Goal: Information Seeking & Learning: Learn about a topic

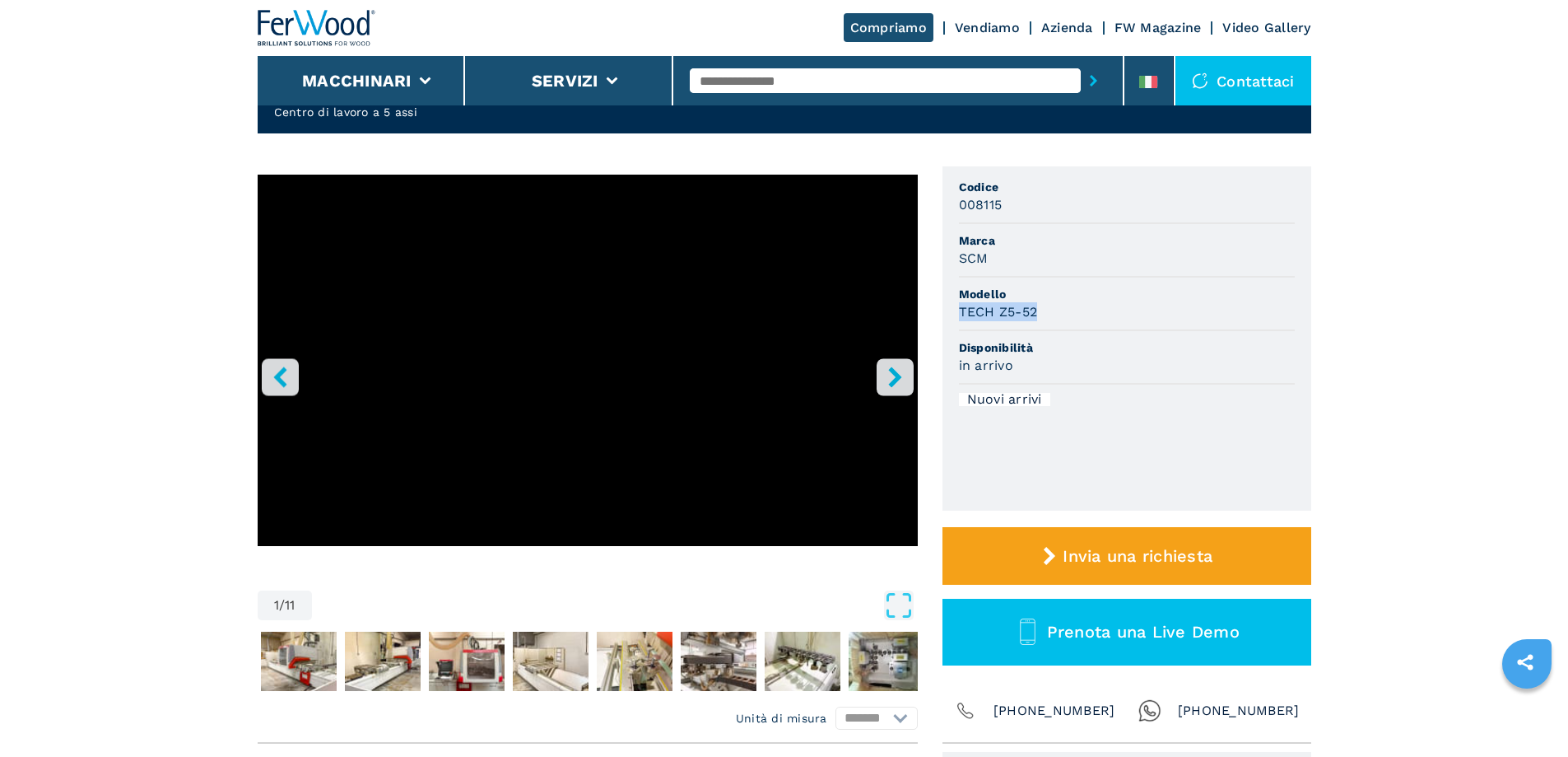
scroll to position [330, 0]
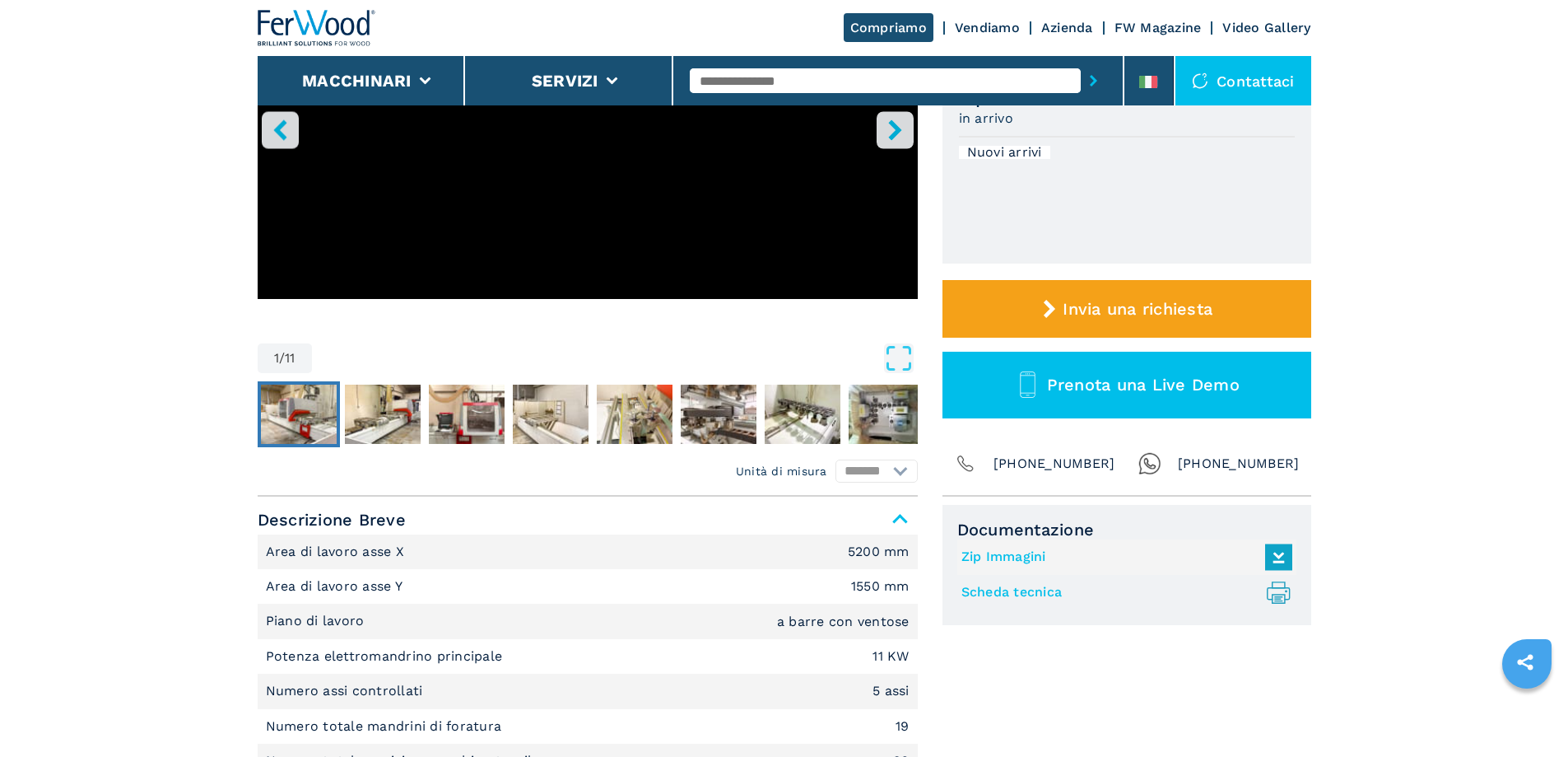
click at [321, 405] on img "Go to Slide 2" at bounding box center [298, 414] width 76 height 59
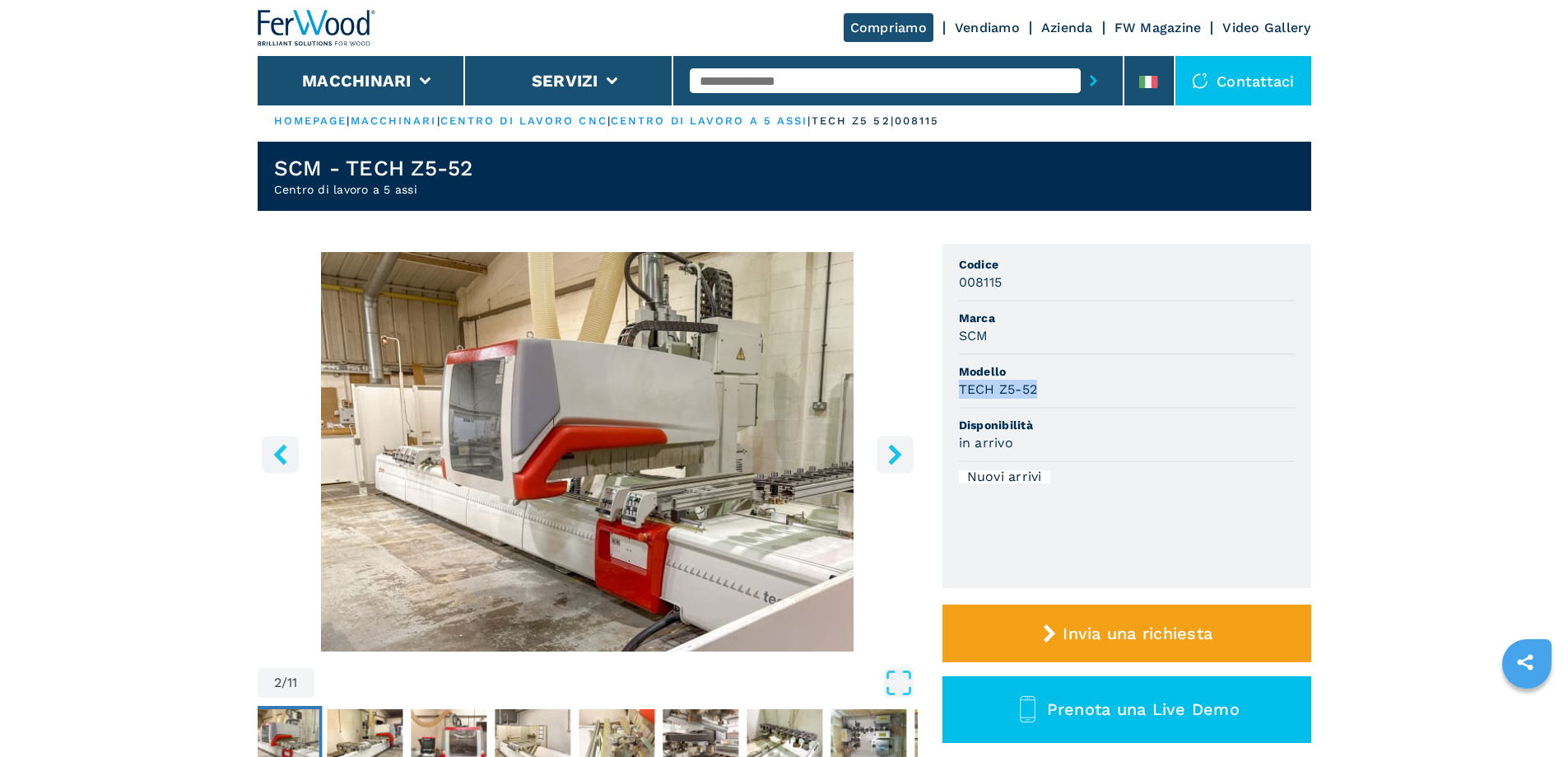
scroll to position [0, 0]
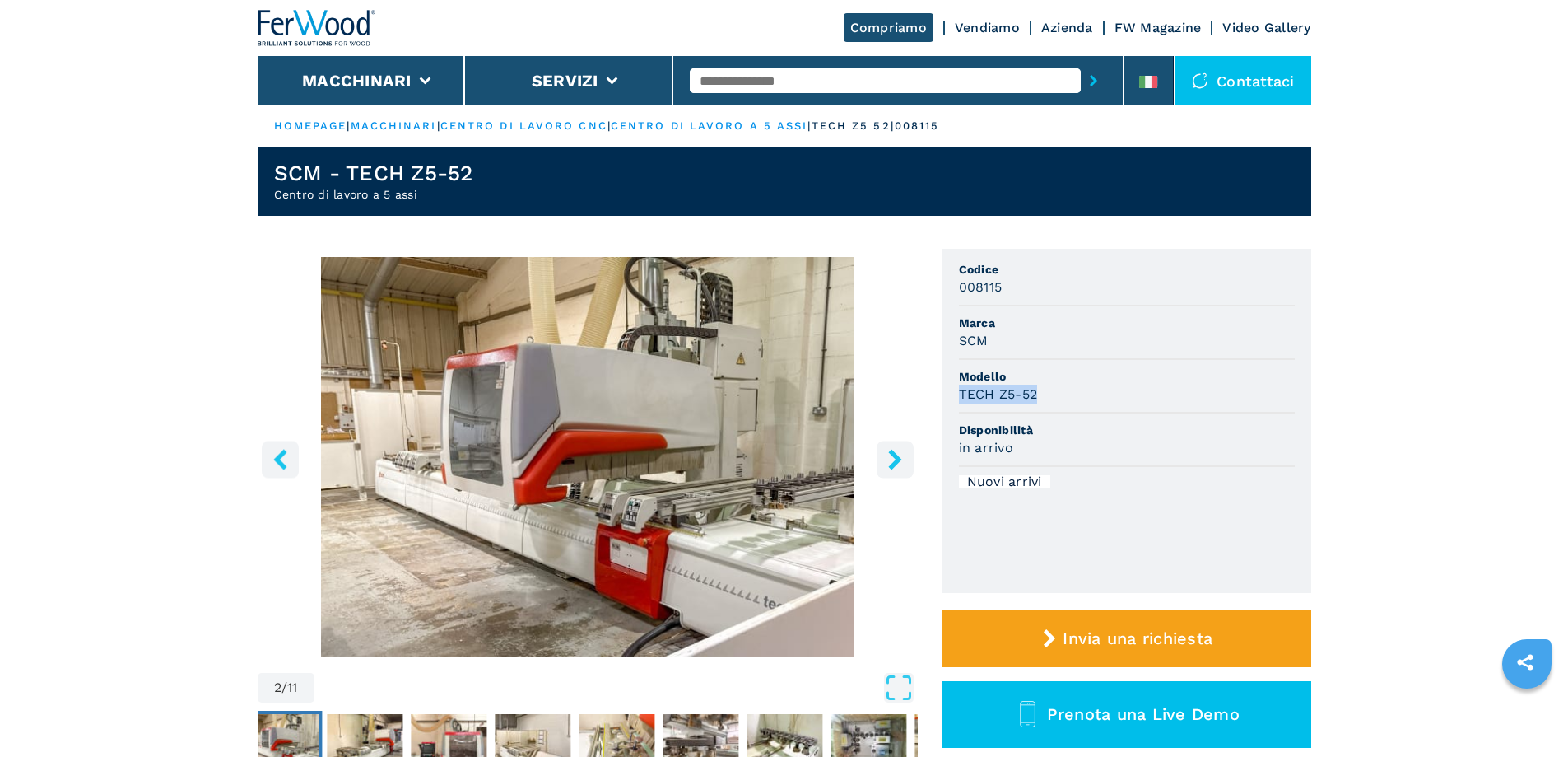
click at [770, 459] on img "Go to Slide 2" at bounding box center [587, 456] width 660 height 400
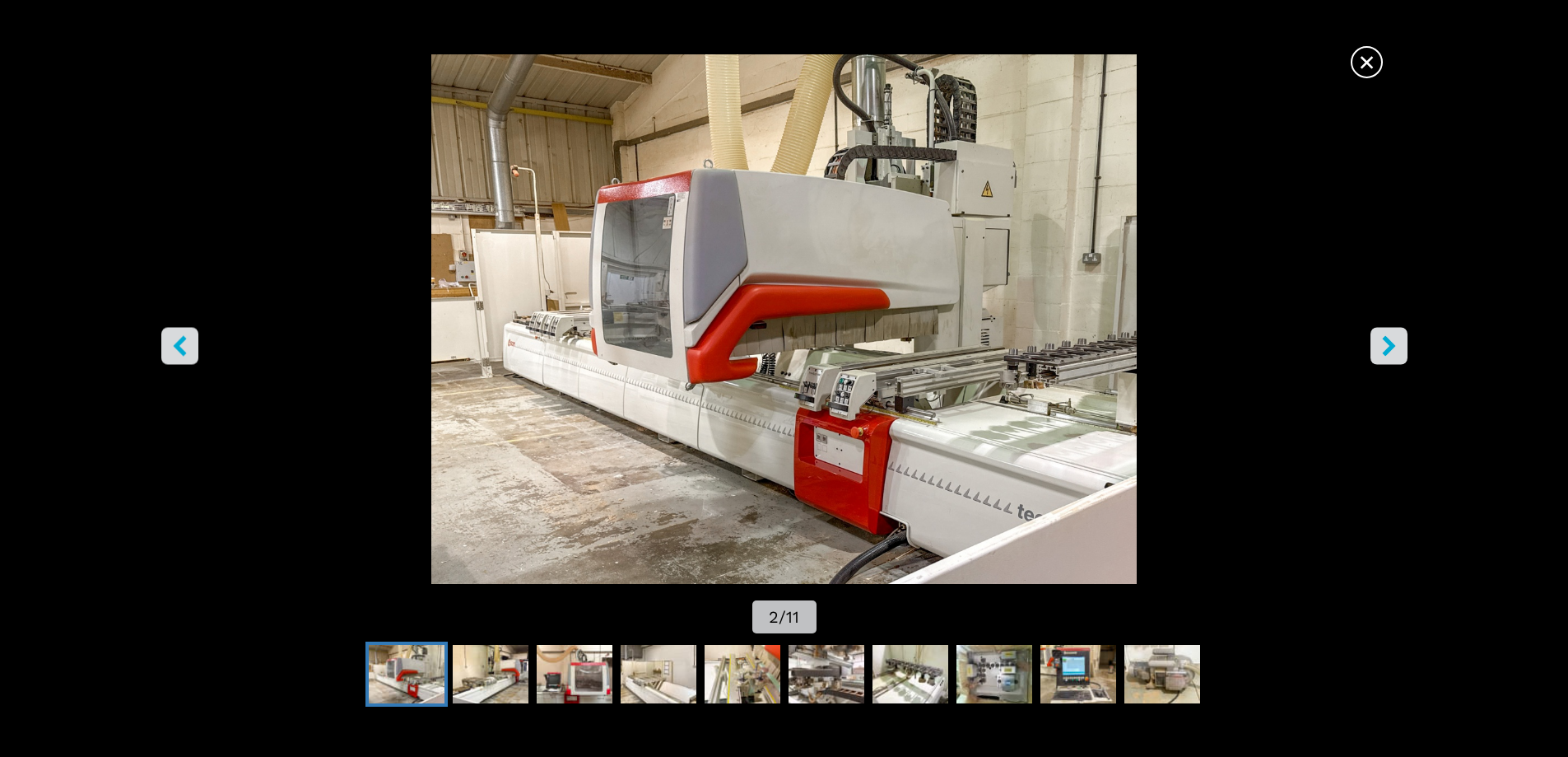
click at [1397, 346] on icon "right-button" at bounding box center [1388, 345] width 20 height 20
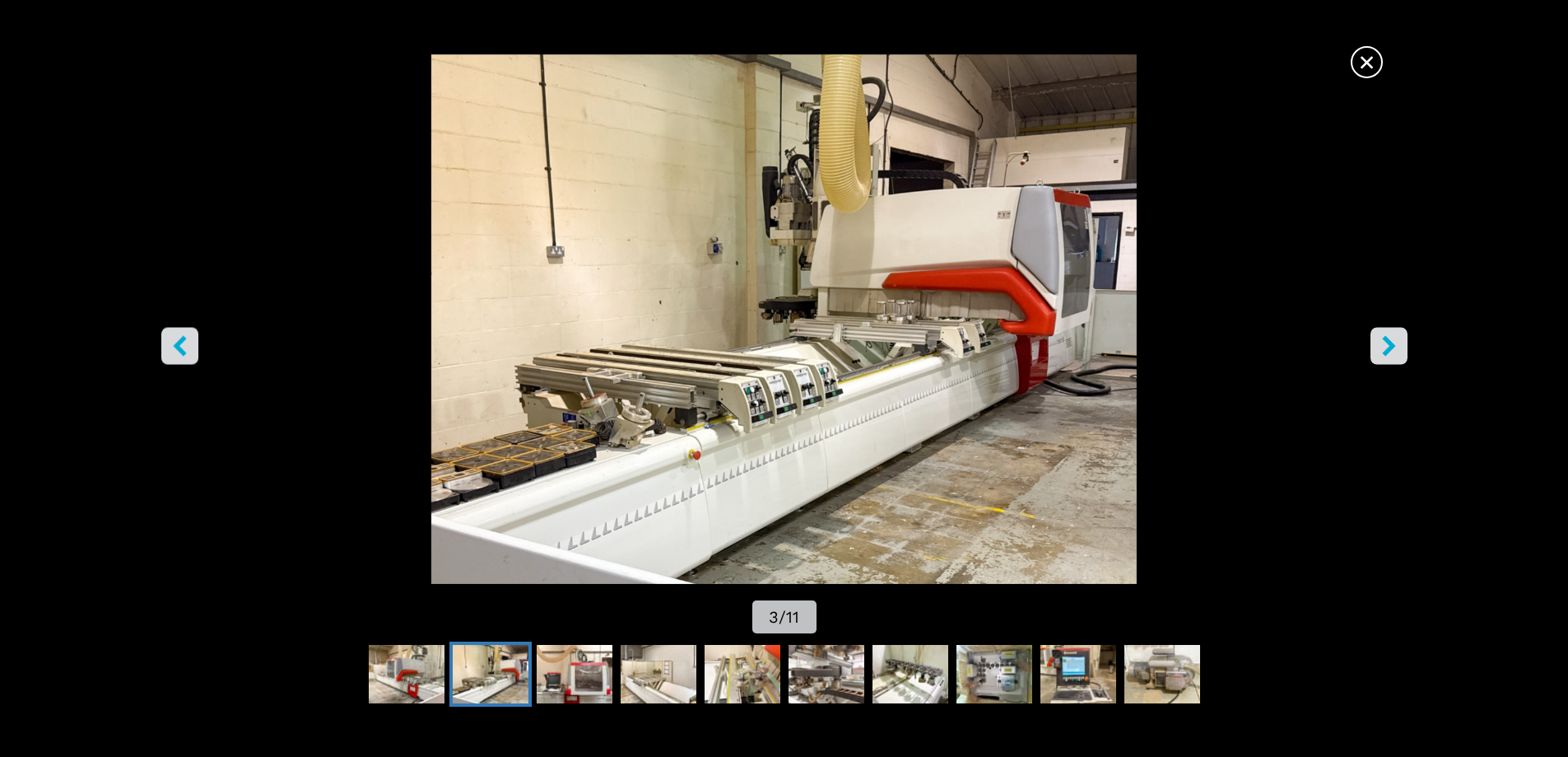
click at [811, 477] on img "Go to Slide 3" at bounding box center [784, 319] width 1412 height 530
click at [1393, 352] on icon "right-button" at bounding box center [1388, 345] width 20 height 20
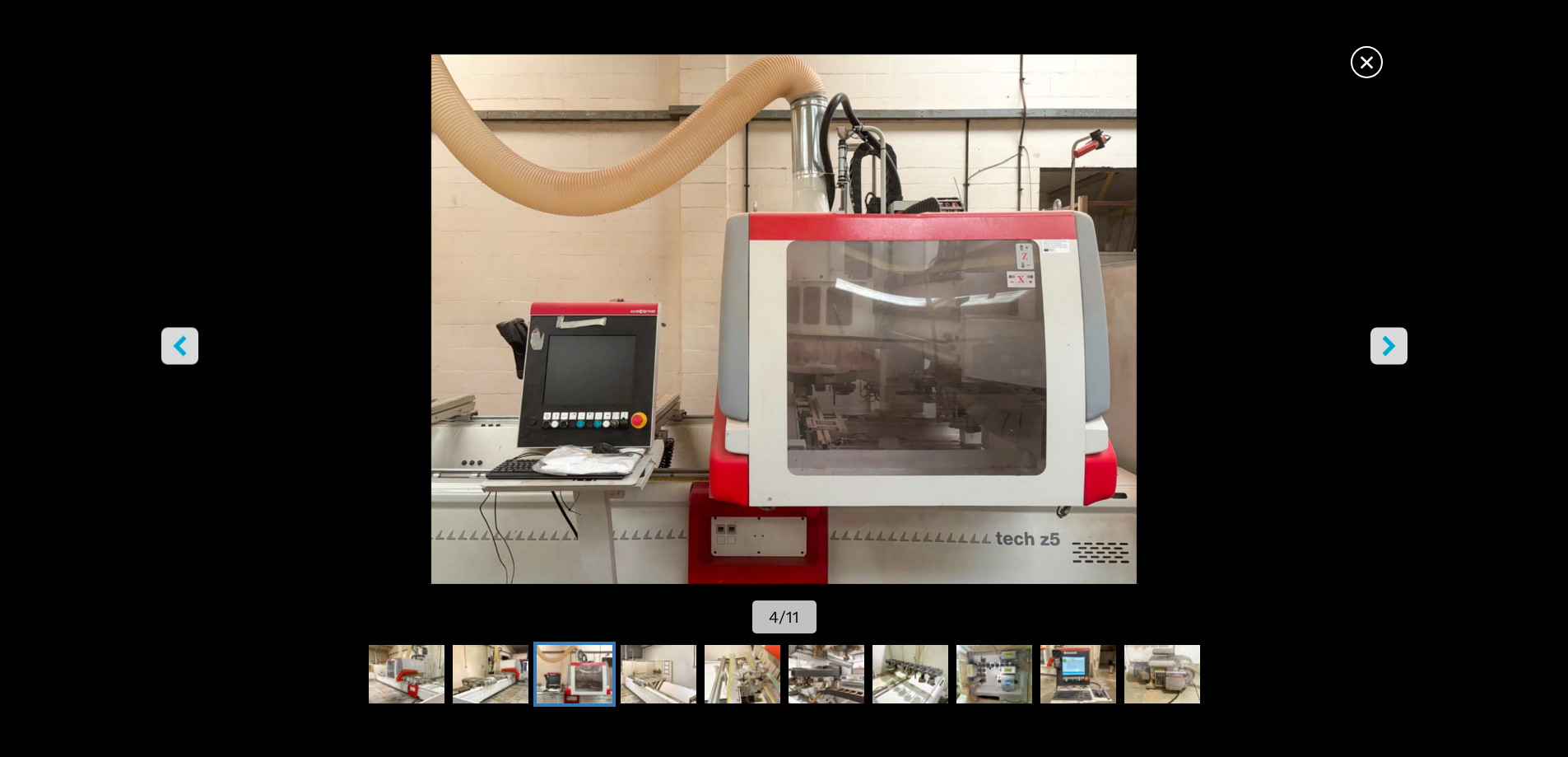
click at [1385, 340] on icon "right-button" at bounding box center [1389, 345] width 13 height 20
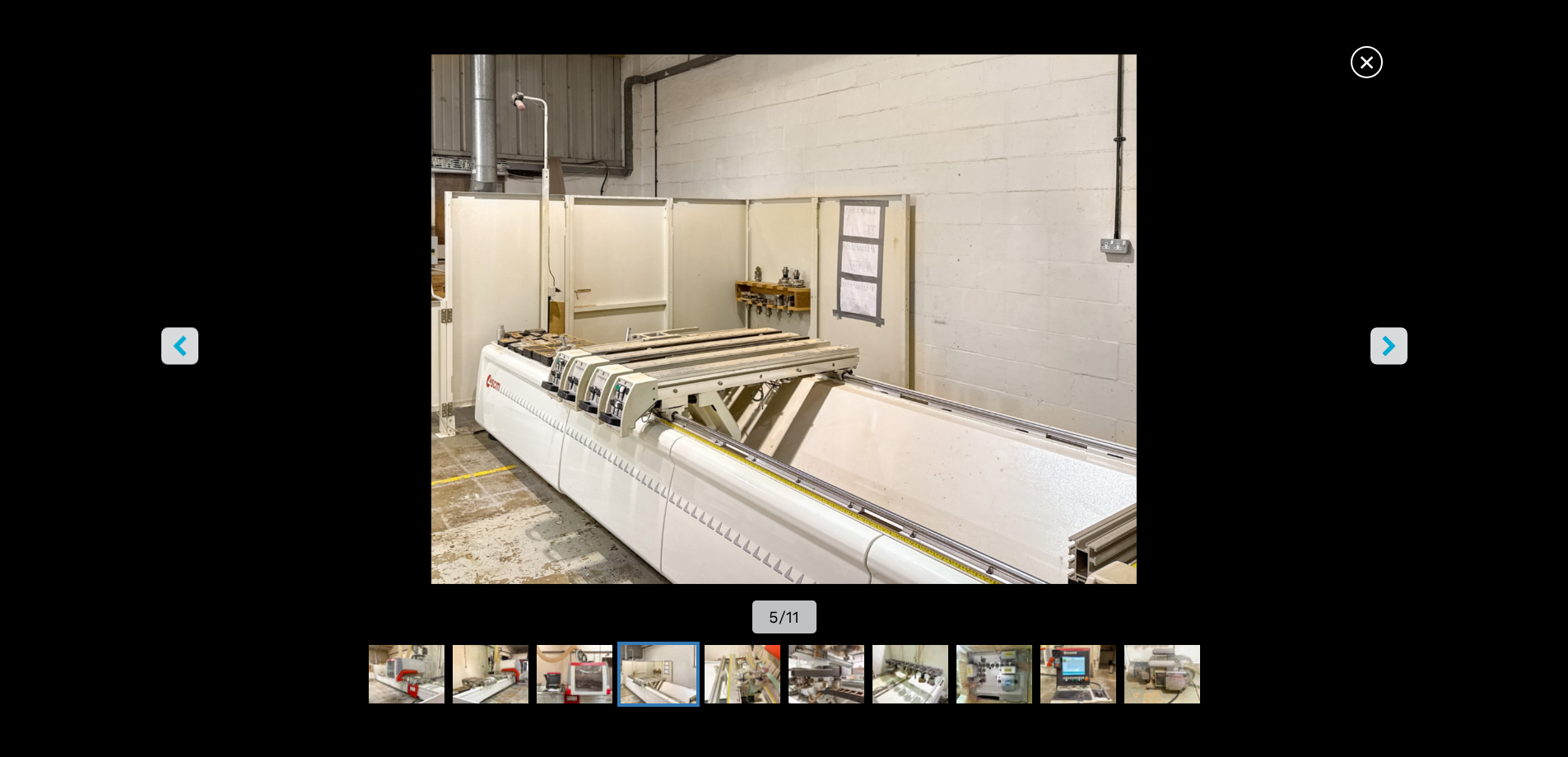
click at [1385, 340] on icon "right-button" at bounding box center [1389, 345] width 13 height 20
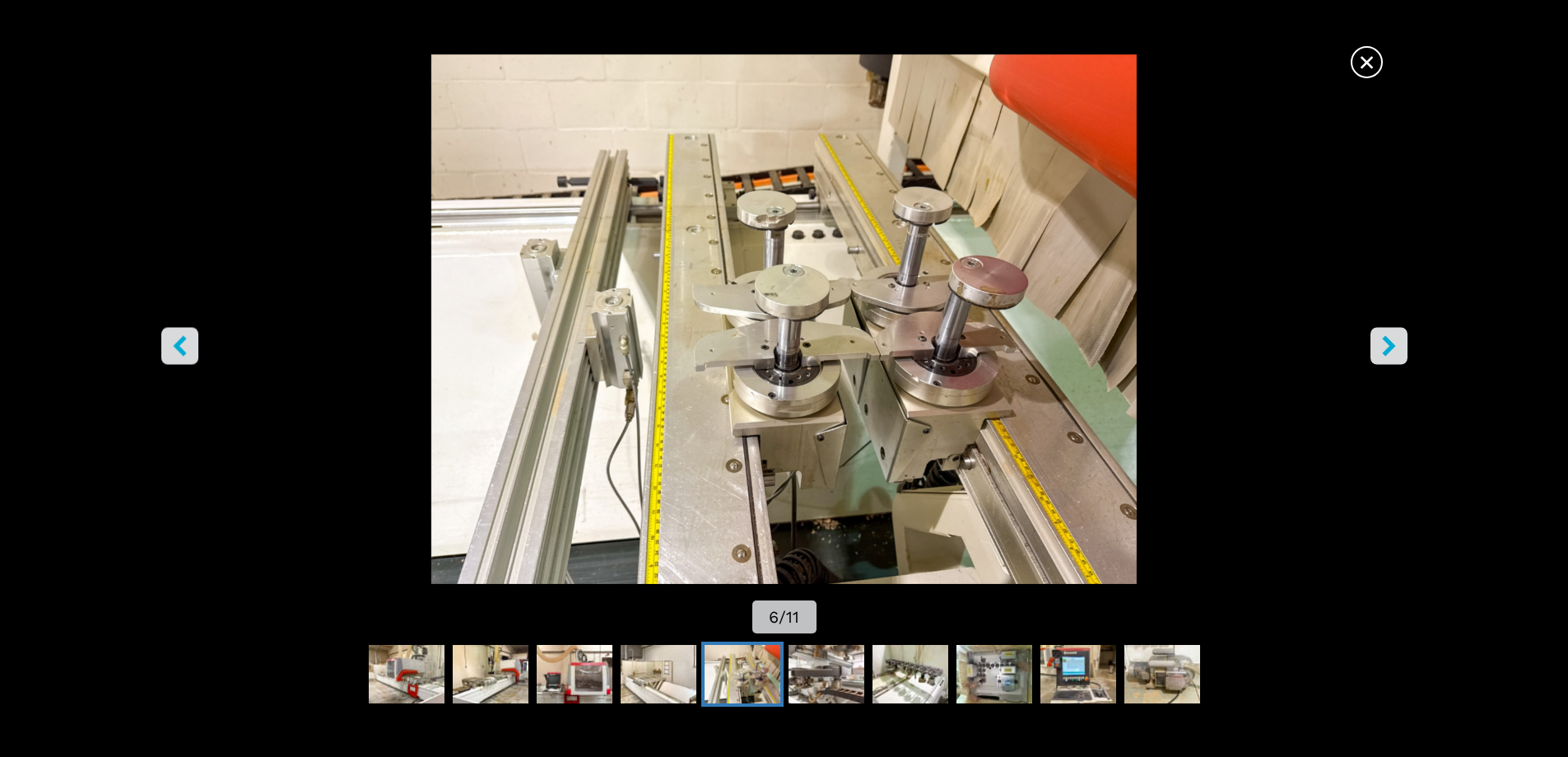
click at [183, 351] on icon "left-button" at bounding box center [179, 345] width 13 height 20
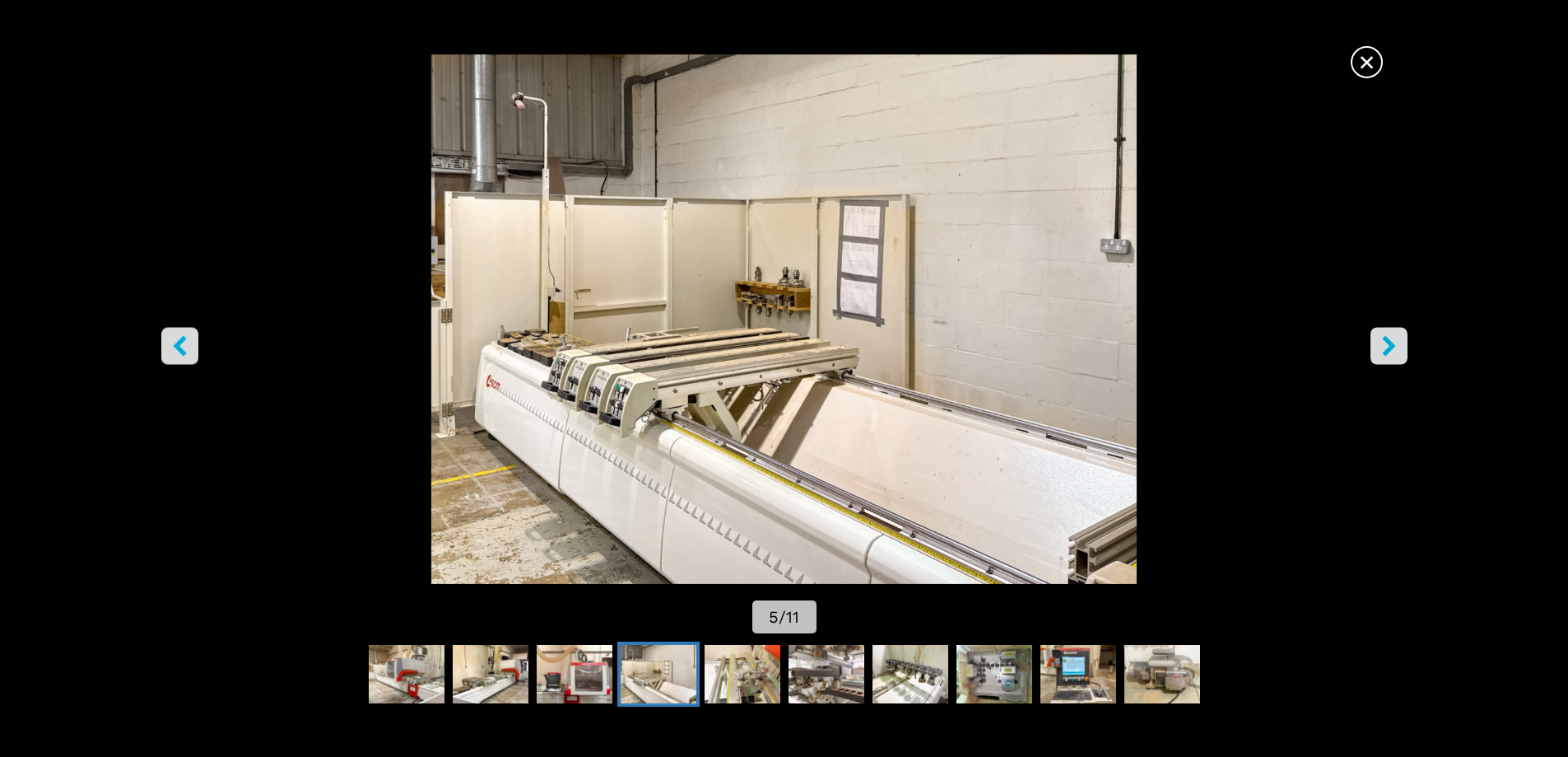
click at [1398, 348] on icon "right-button" at bounding box center [1388, 345] width 20 height 20
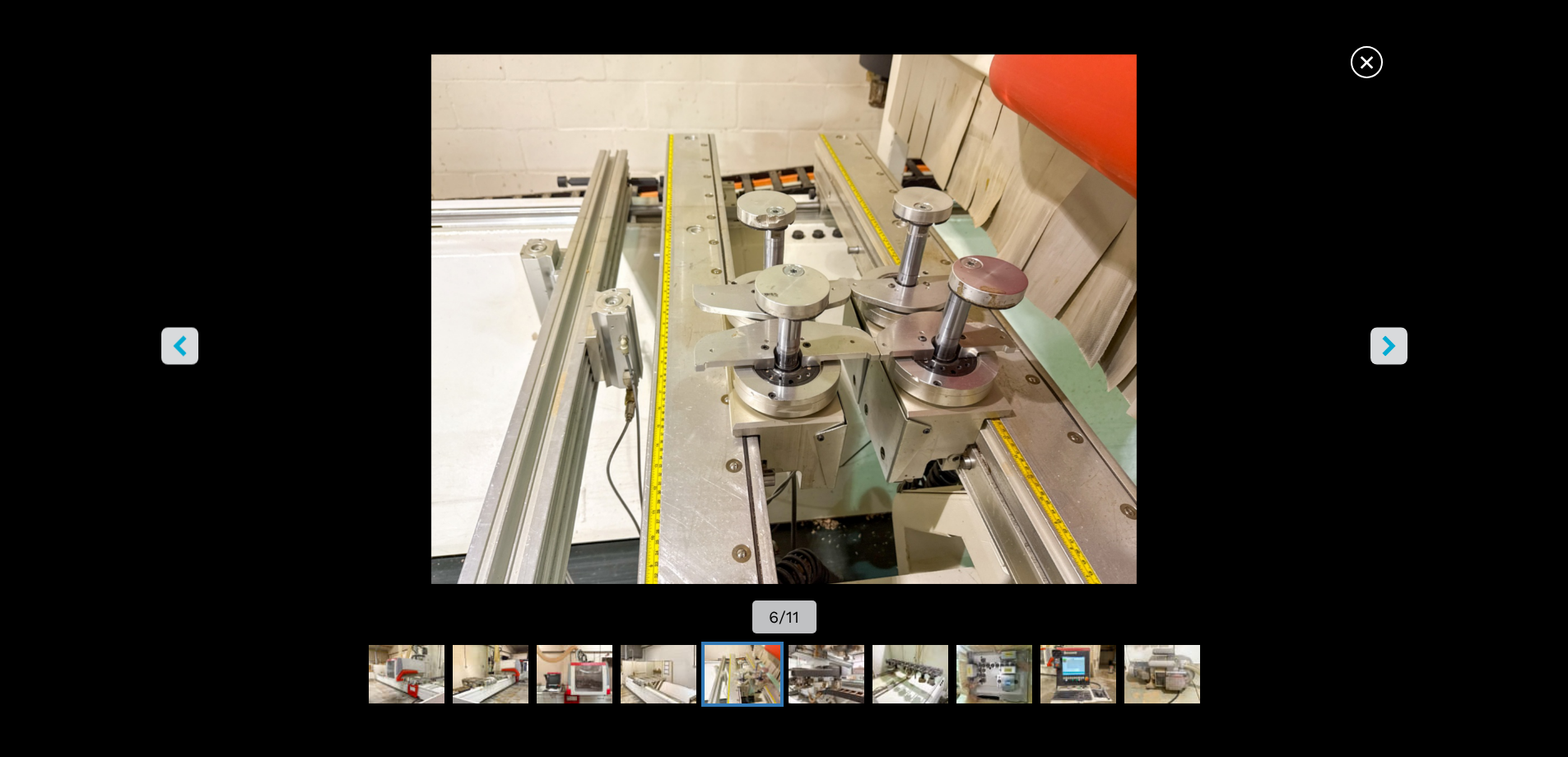
click at [1337, 321] on img "Go to Slide 6" at bounding box center [784, 319] width 1412 height 530
click at [1390, 348] on icon "right-button" at bounding box center [1389, 345] width 13 height 20
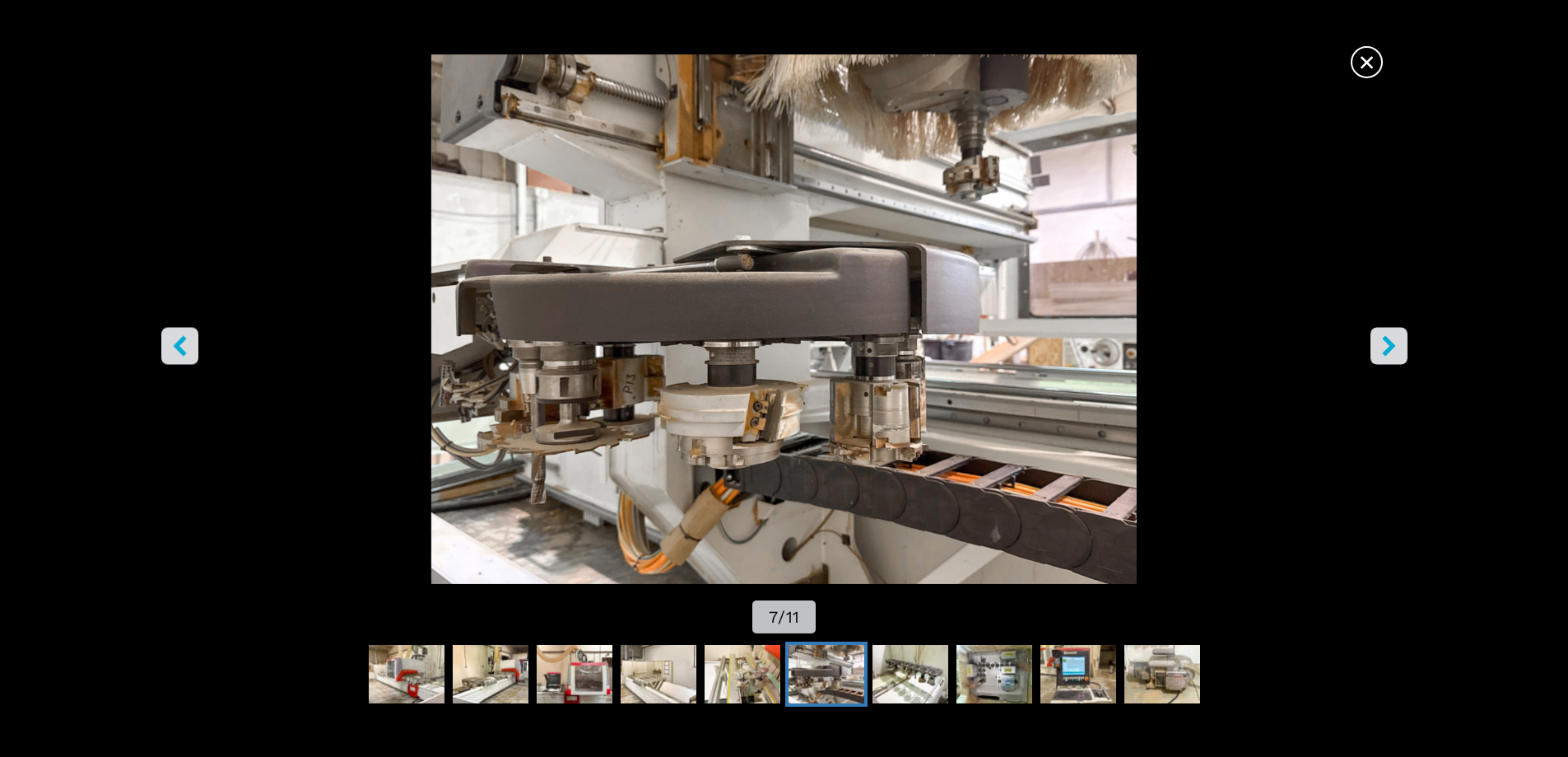
click at [1390, 348] on icon "right-button" at bounding box center [1389, 345] width 13 height 20
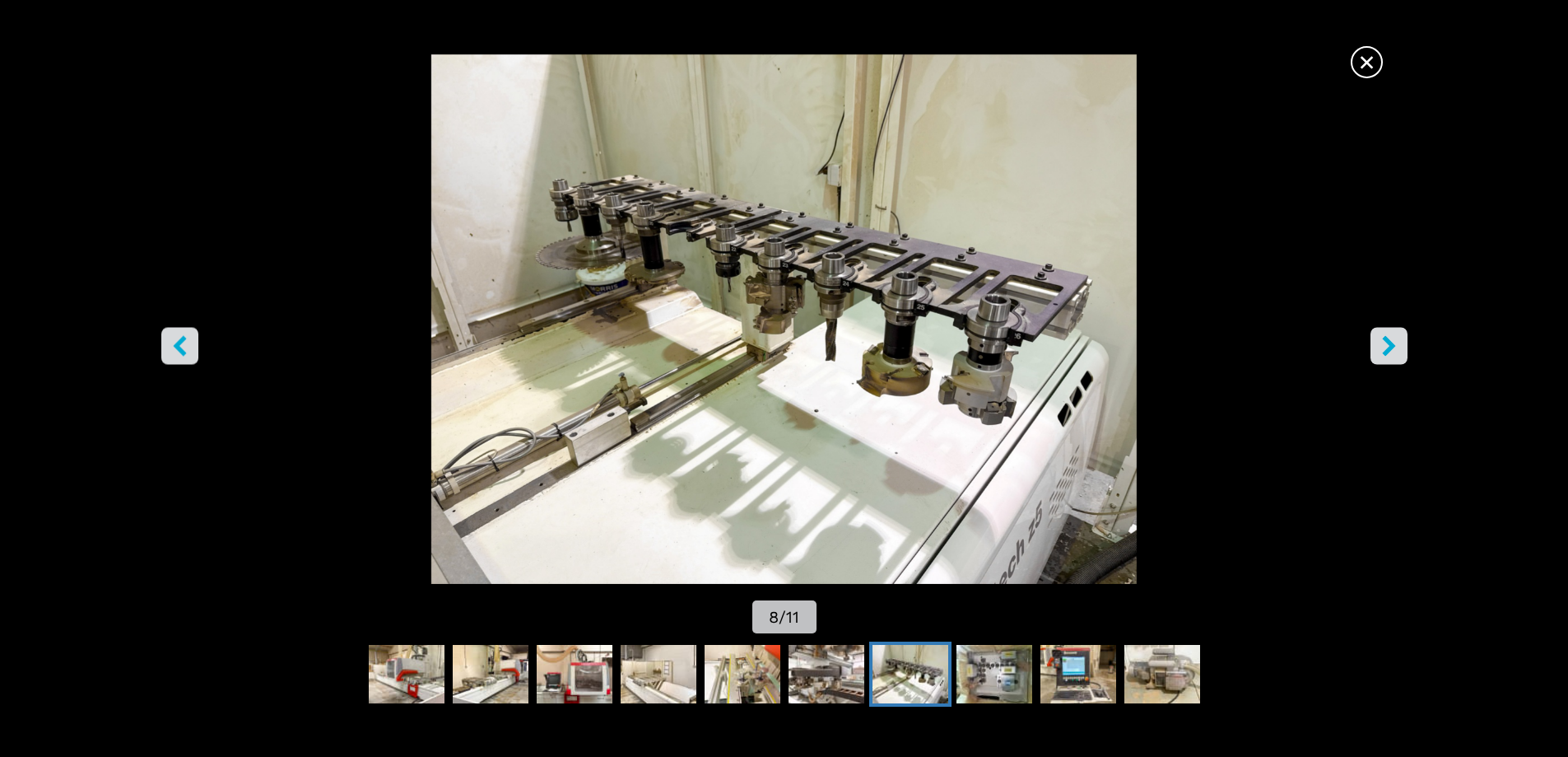
click at [181, 338] on icon "left-button" at bounding box center [179, 345] width 20 height 20
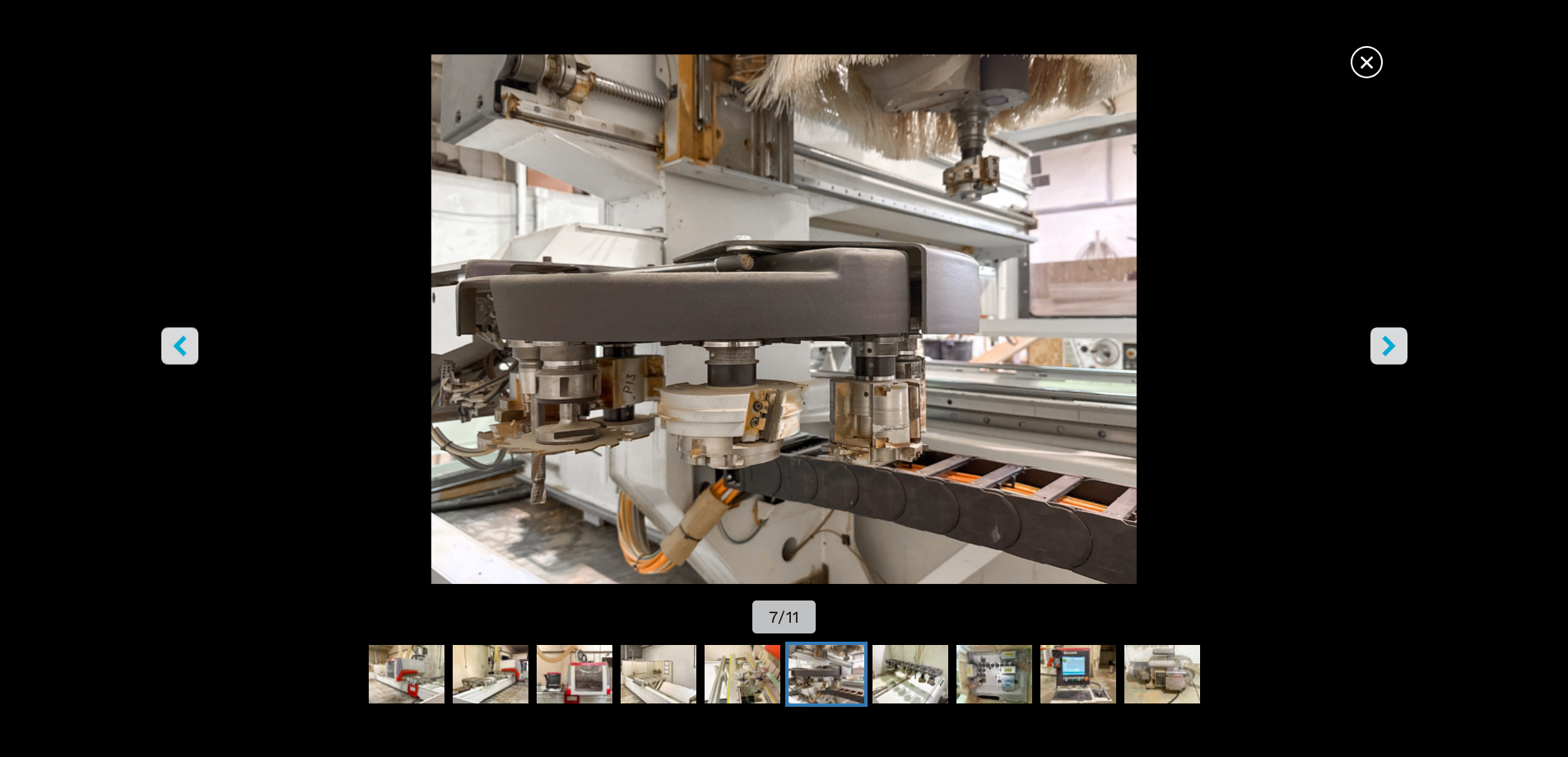
click at [1390, 342] on icon "right-button" at bounding box center [1389, 345] width 13 height 20
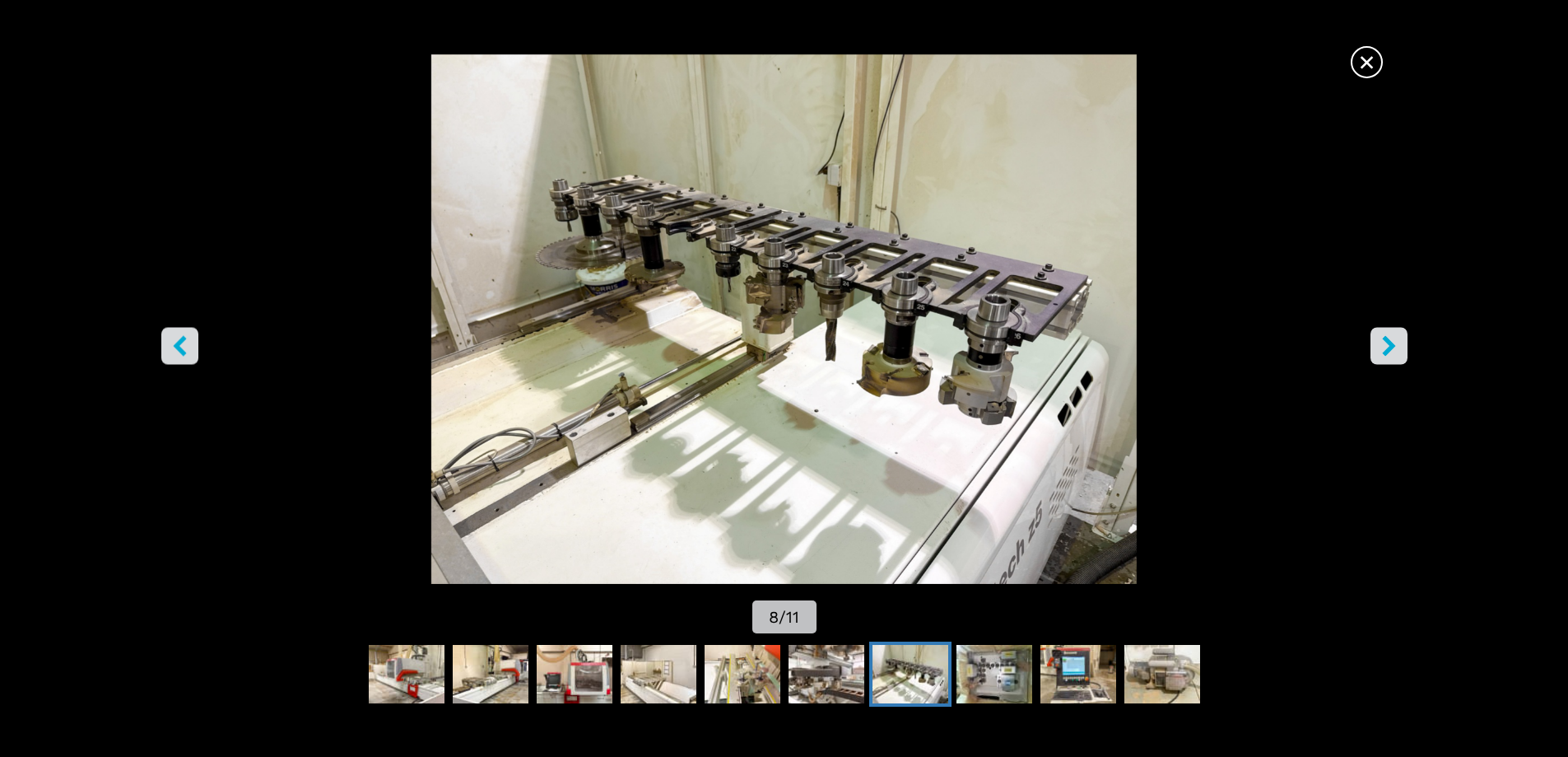
click at [1390, 341] on icon "right-button" at bounding box center [1389, 345] width 13 height 20
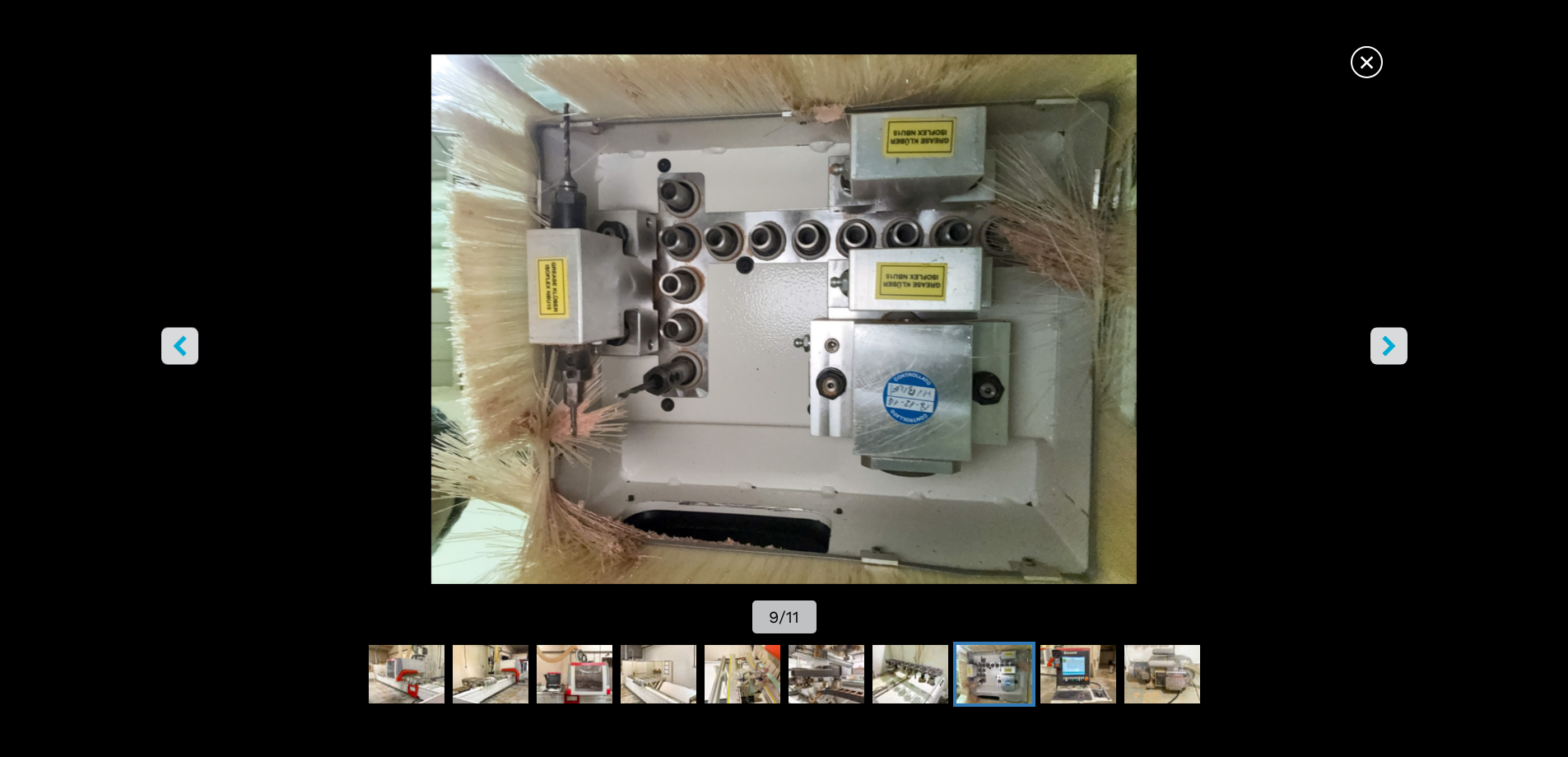
click at [184, 343] on icon "left-button" at bounding box center [179, 345] width 20 height 20
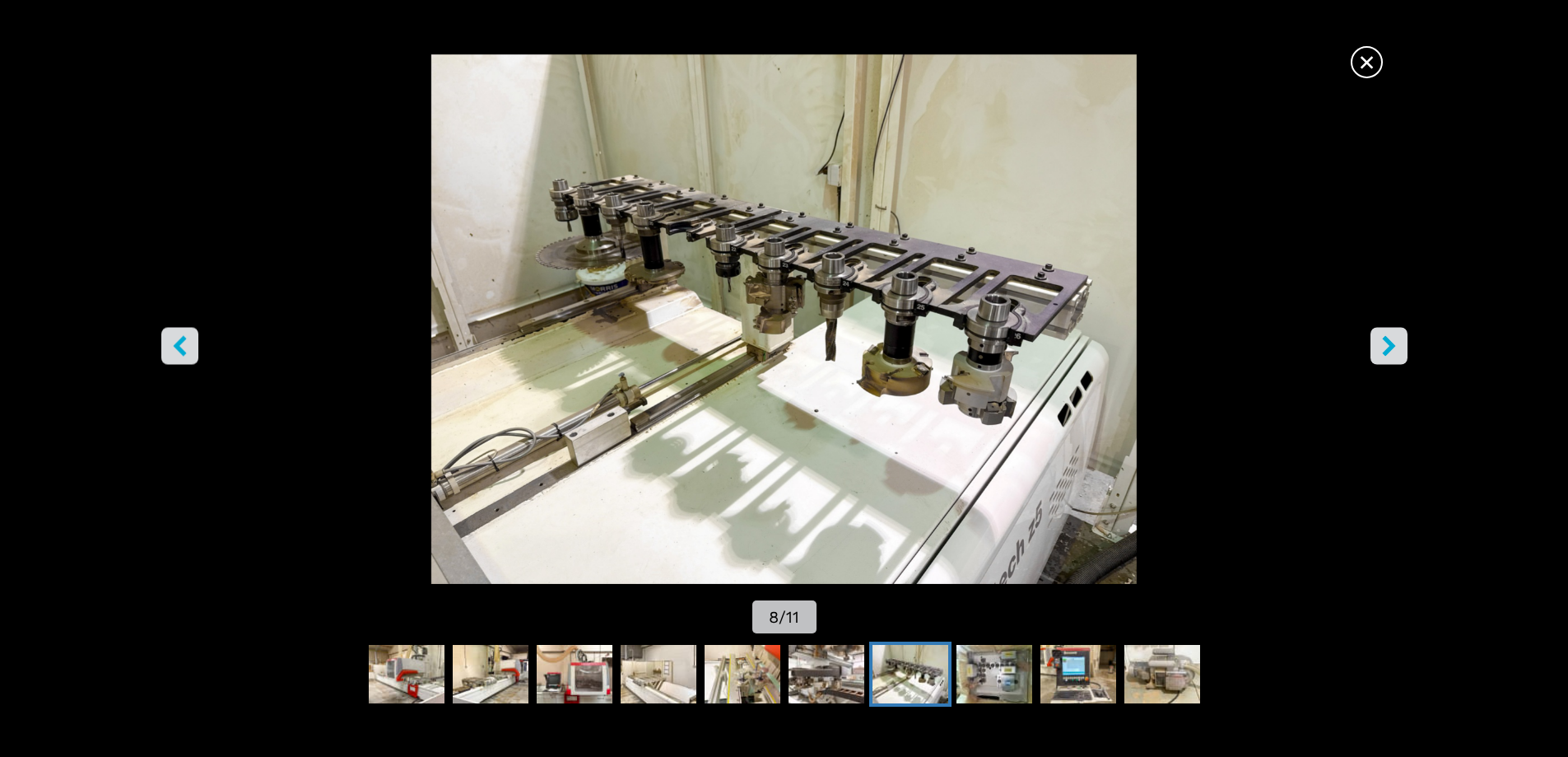
click at [184, 342] on icon "left-button" at bounding box center [179, 345] width 20 height 20
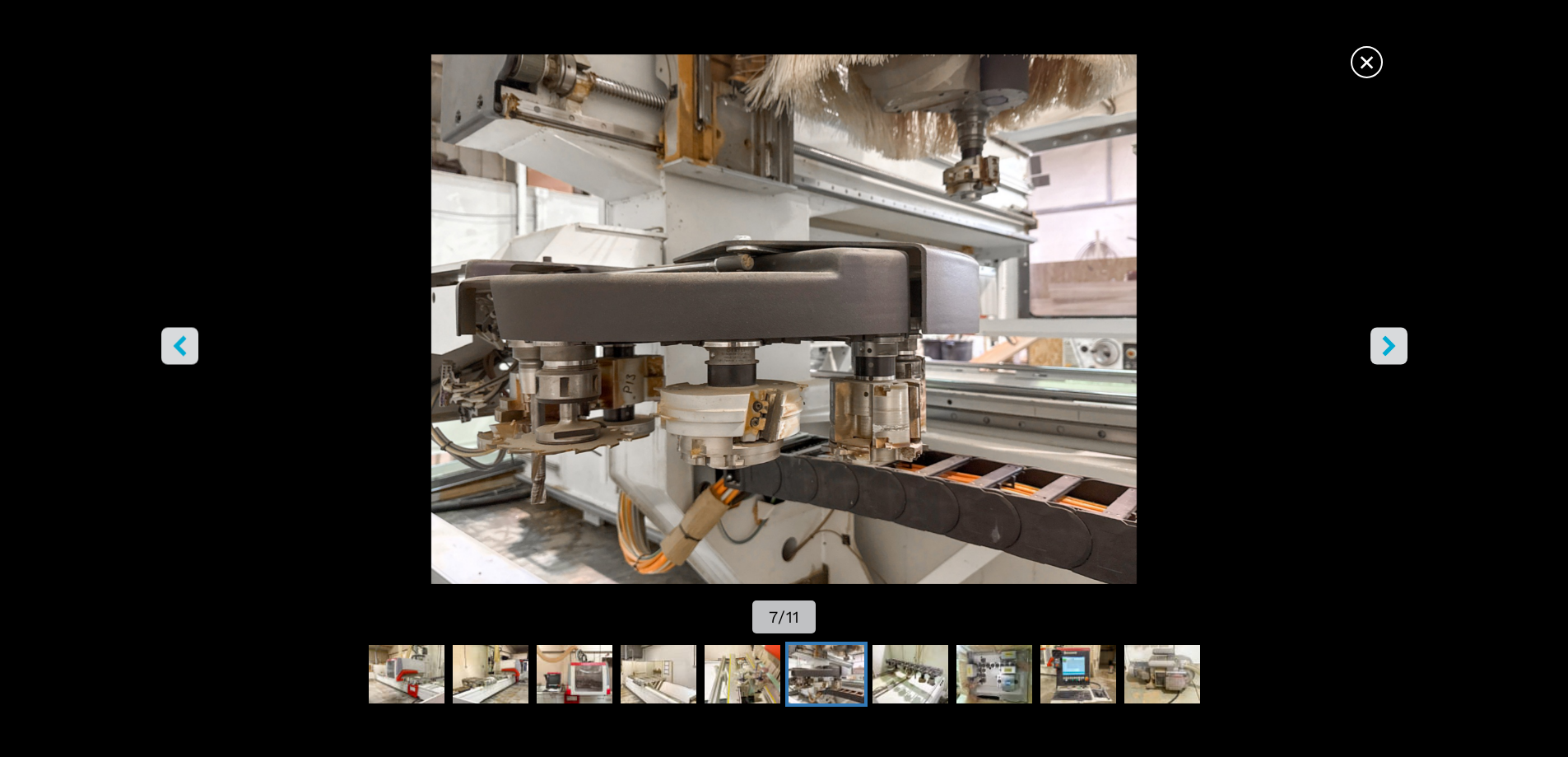
click at [1386, 342] on icon "right-button" at bounding box center [1389, 345] width 13 height 20
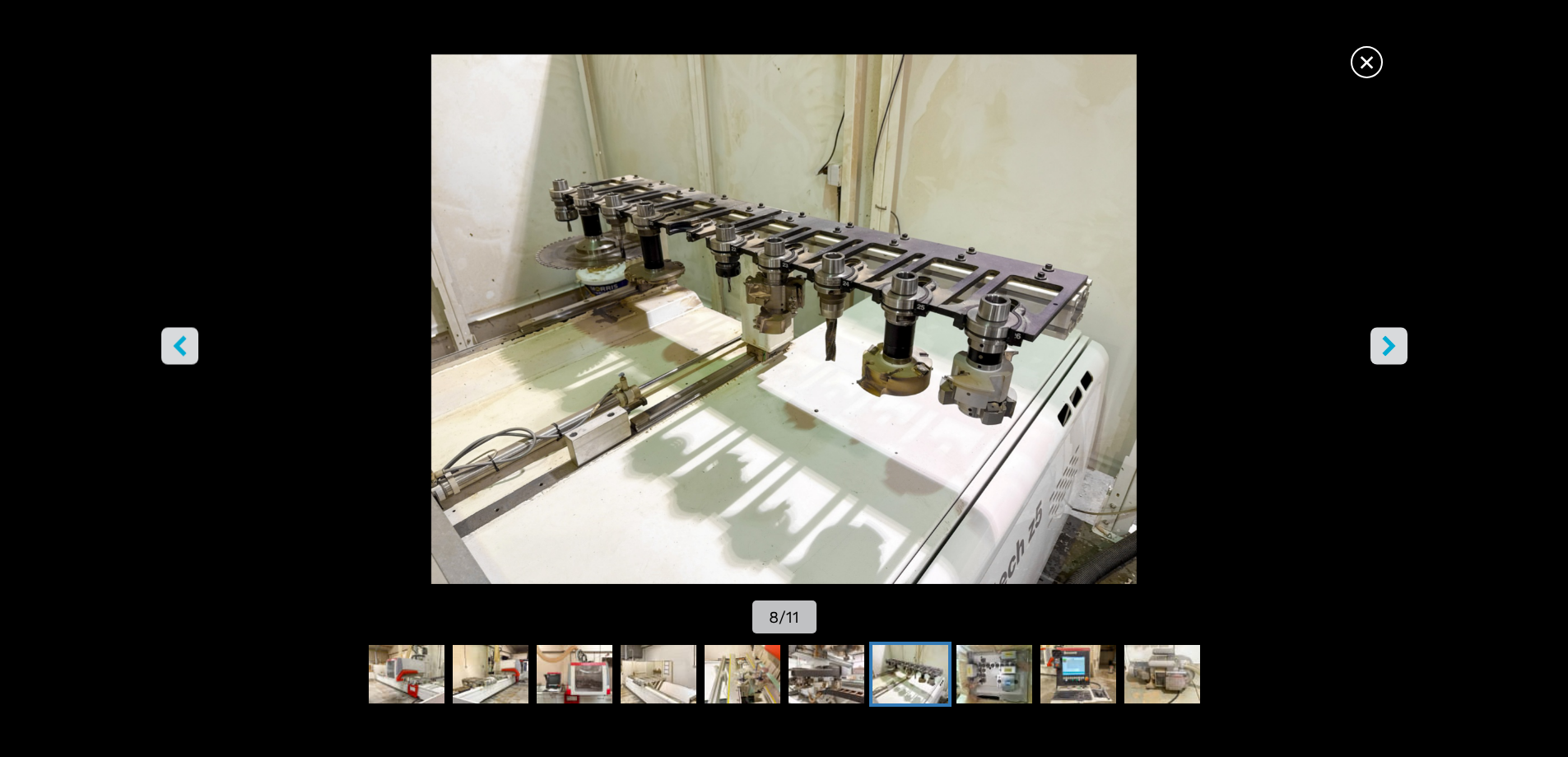
click at [1386, 342] on icon "right-button" at bounding box center [1389, 345] width 13 height 20
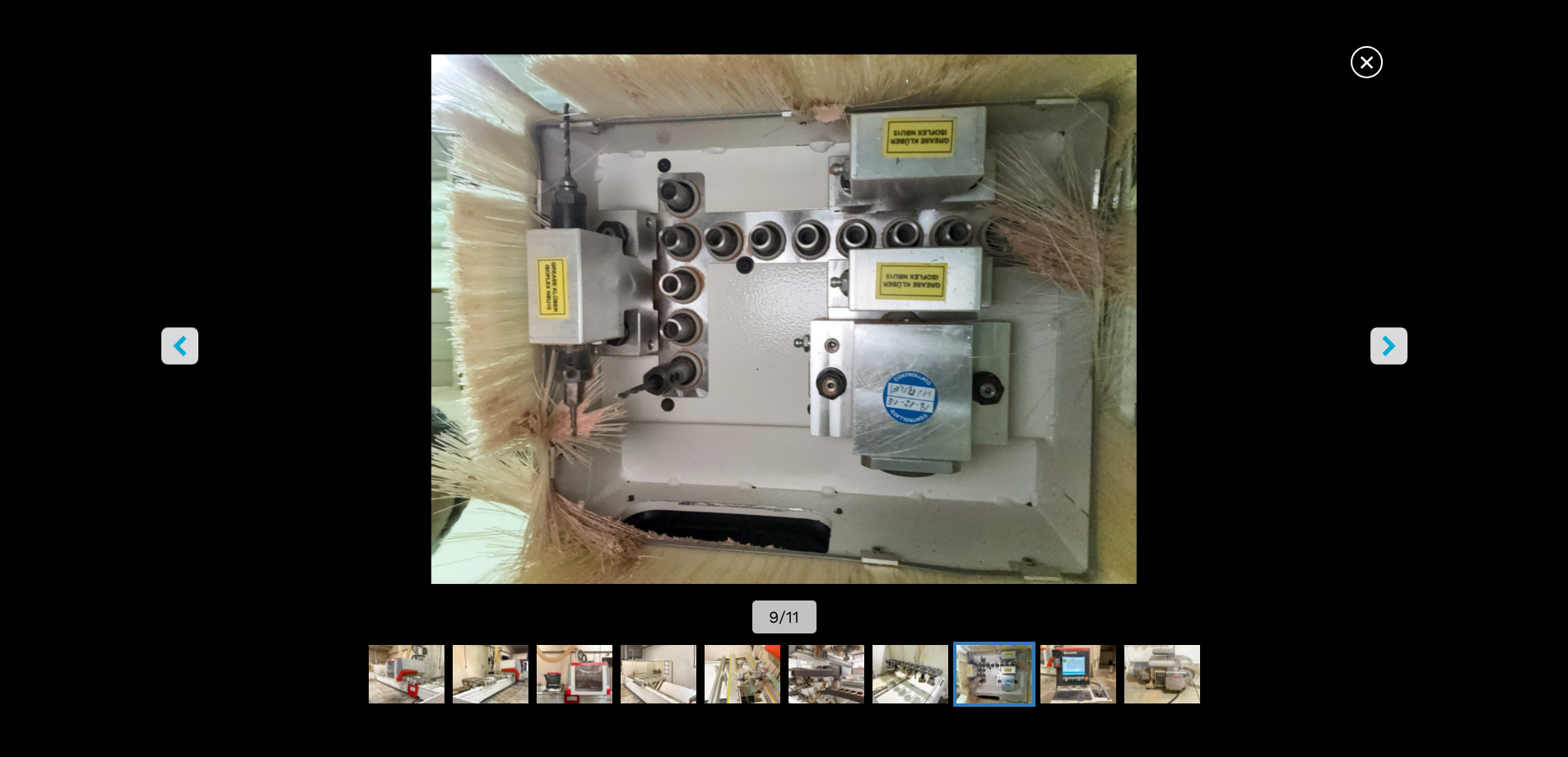
click at [1386, 341] on icon "right-button" at bounding box center [1389, 345] width 13 height 20
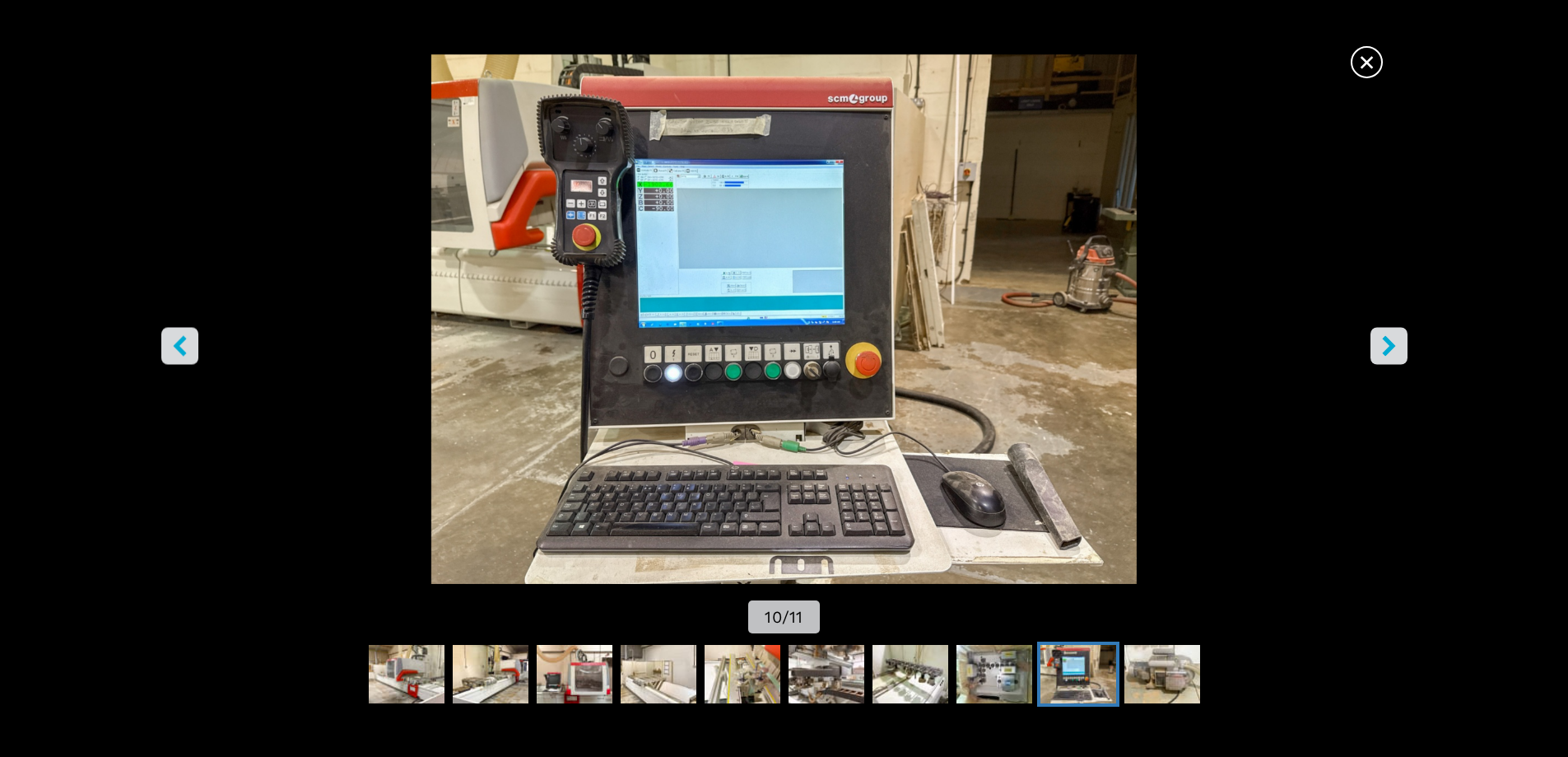
scroll to position [82, 0]
click at [1384, 351] on icon "right-button" at bounding box center [1389, 345] width 13 height 20
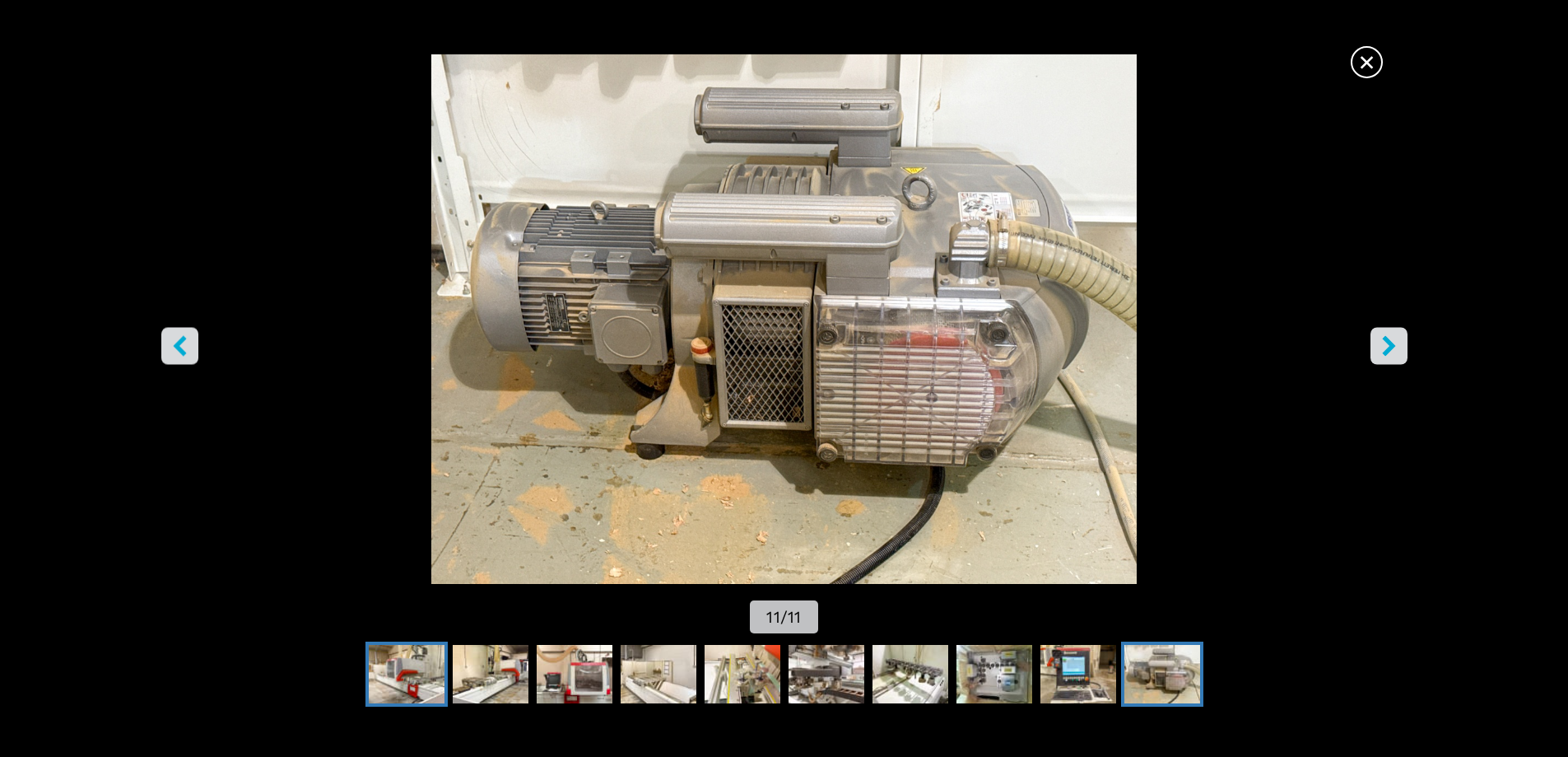
click at [403, 679] on img "Go to Slide 2" at bounding box center [406, 675] width 76 height 59
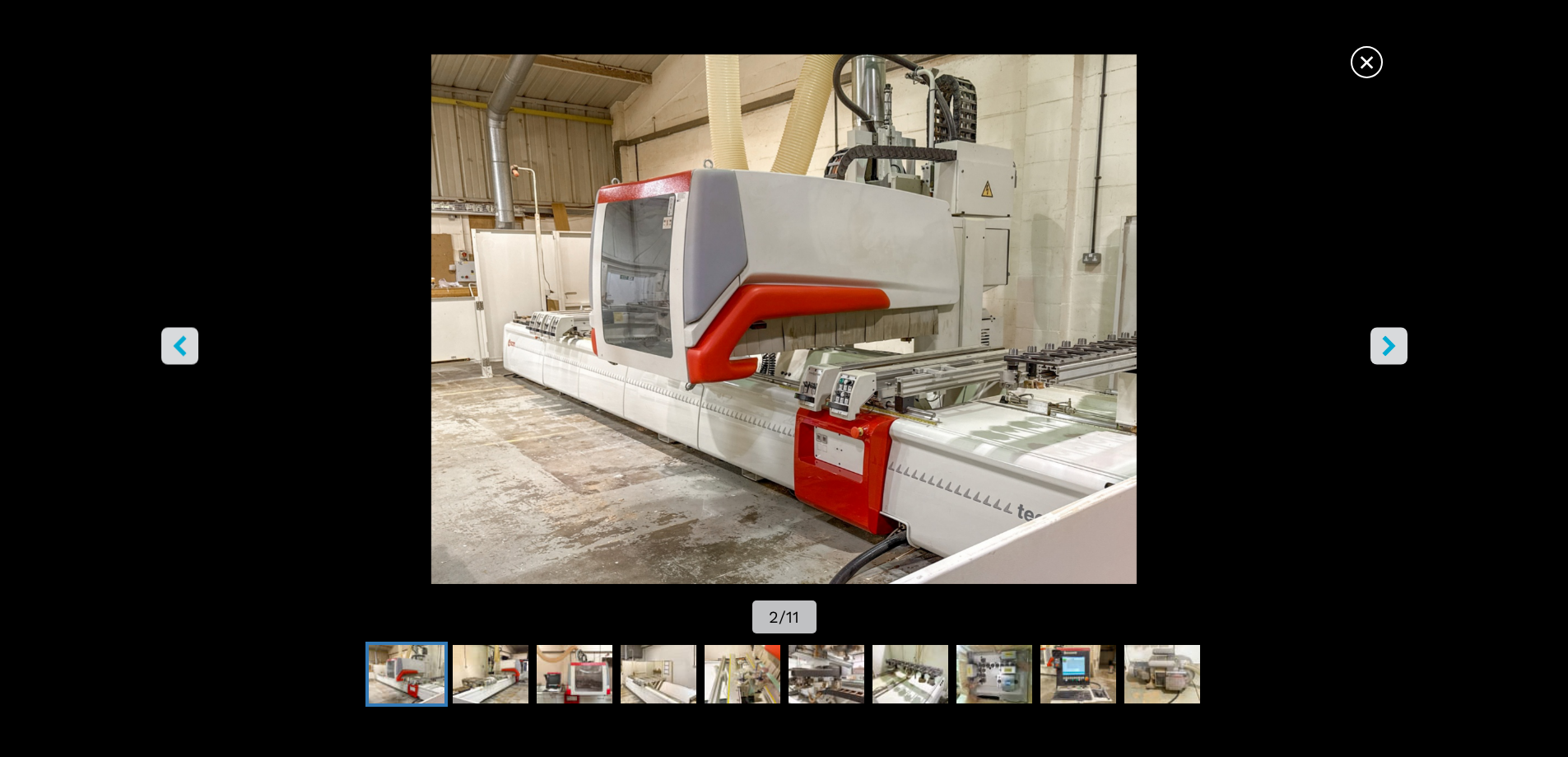
click at [1010, 410] on img "Go to Slide 2" at bounding box center [784, 319] width 1412 height 530
click at [1009, 414] on img "Go to Slide 2" at bounding box center [784, 319] width 1412 height 530
click at [1387, 353] on icon "right-button" at bounding box center [1389, 345] width 13 height 20
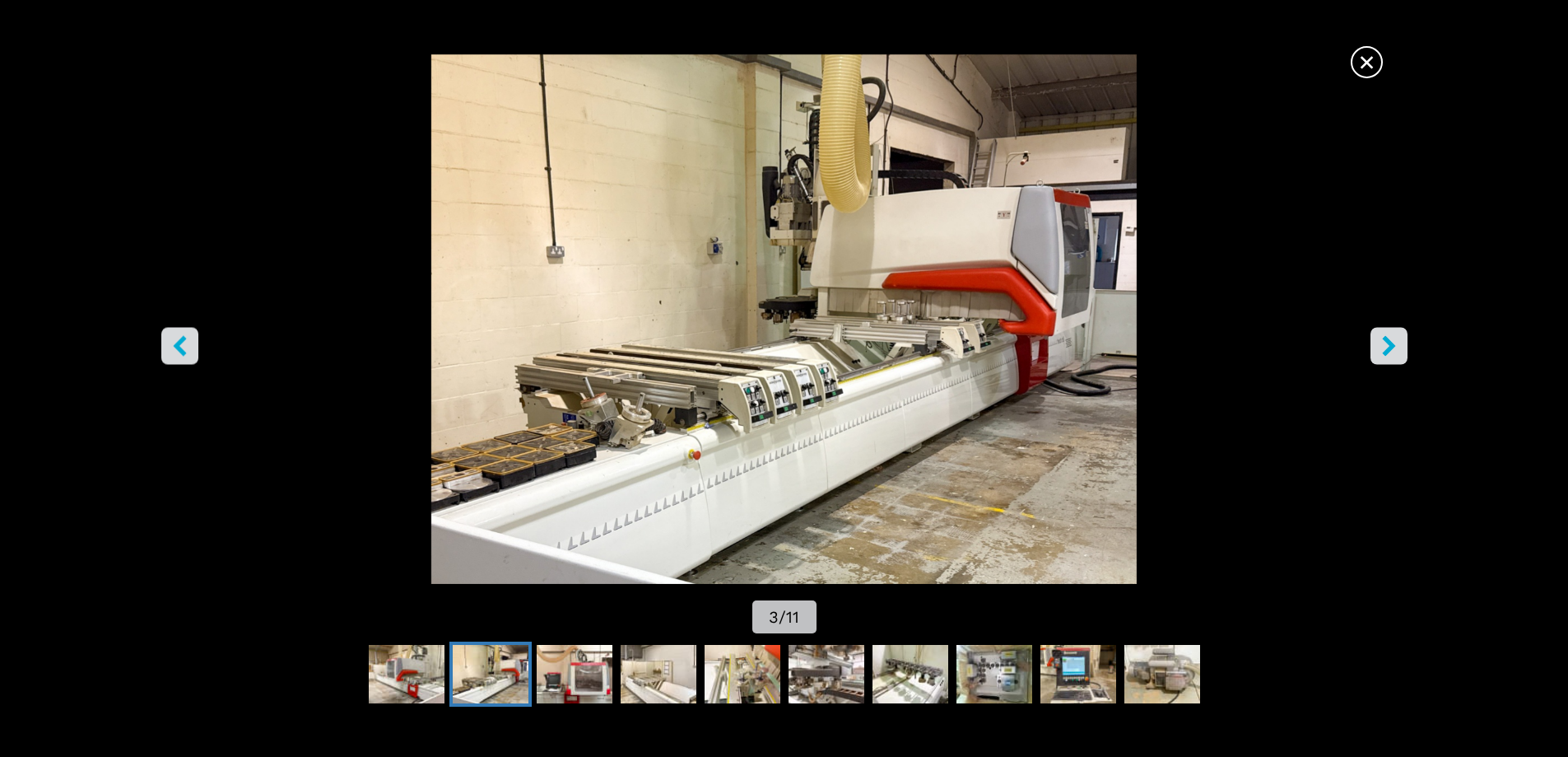
click at [173, 344] on icon "left-button" at bounding box center [179, 345] width 20 height 20
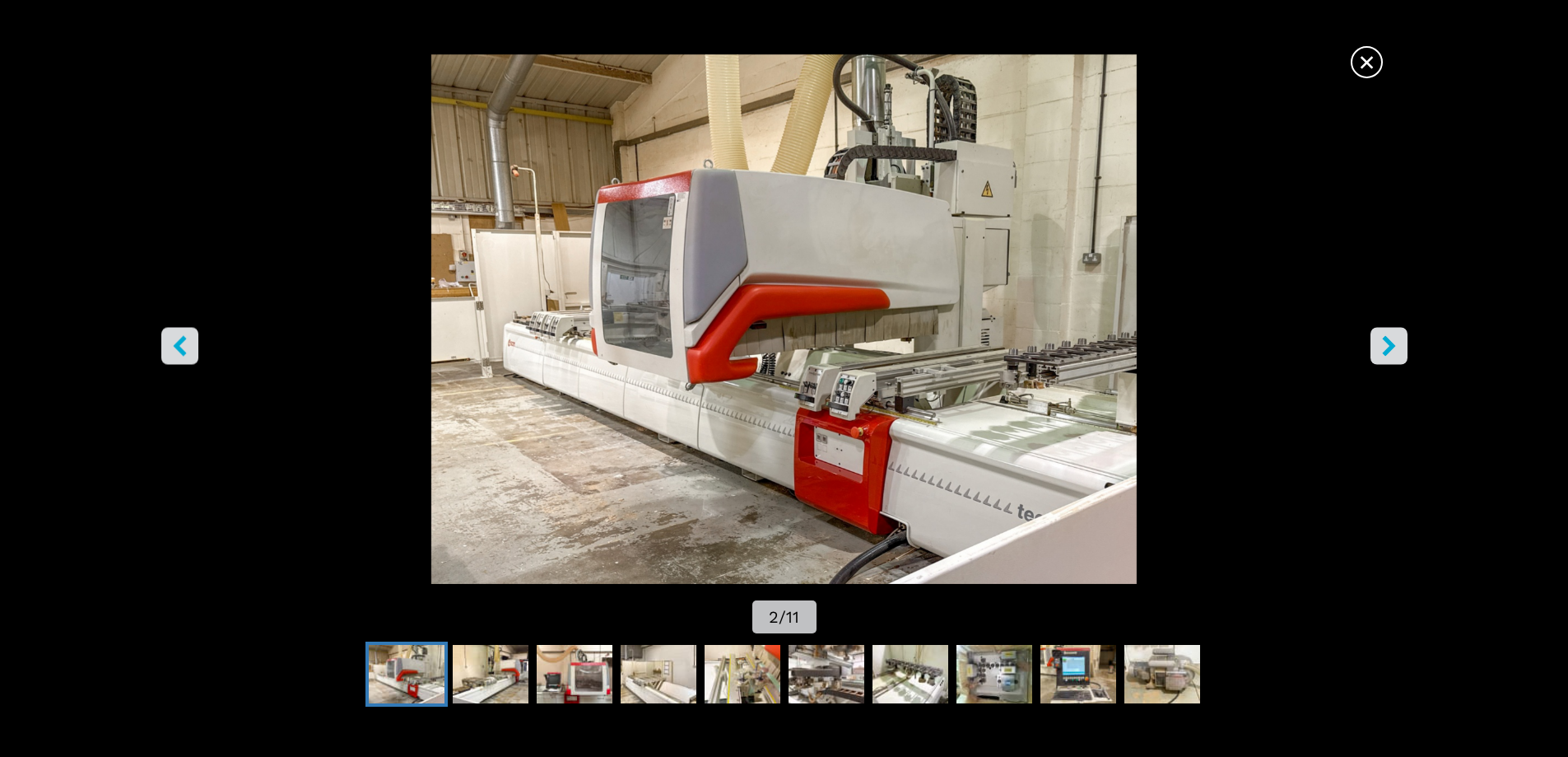
click at [1377, 355] on button "right-button" at bounding box center [1389, 345] width 37 height 37
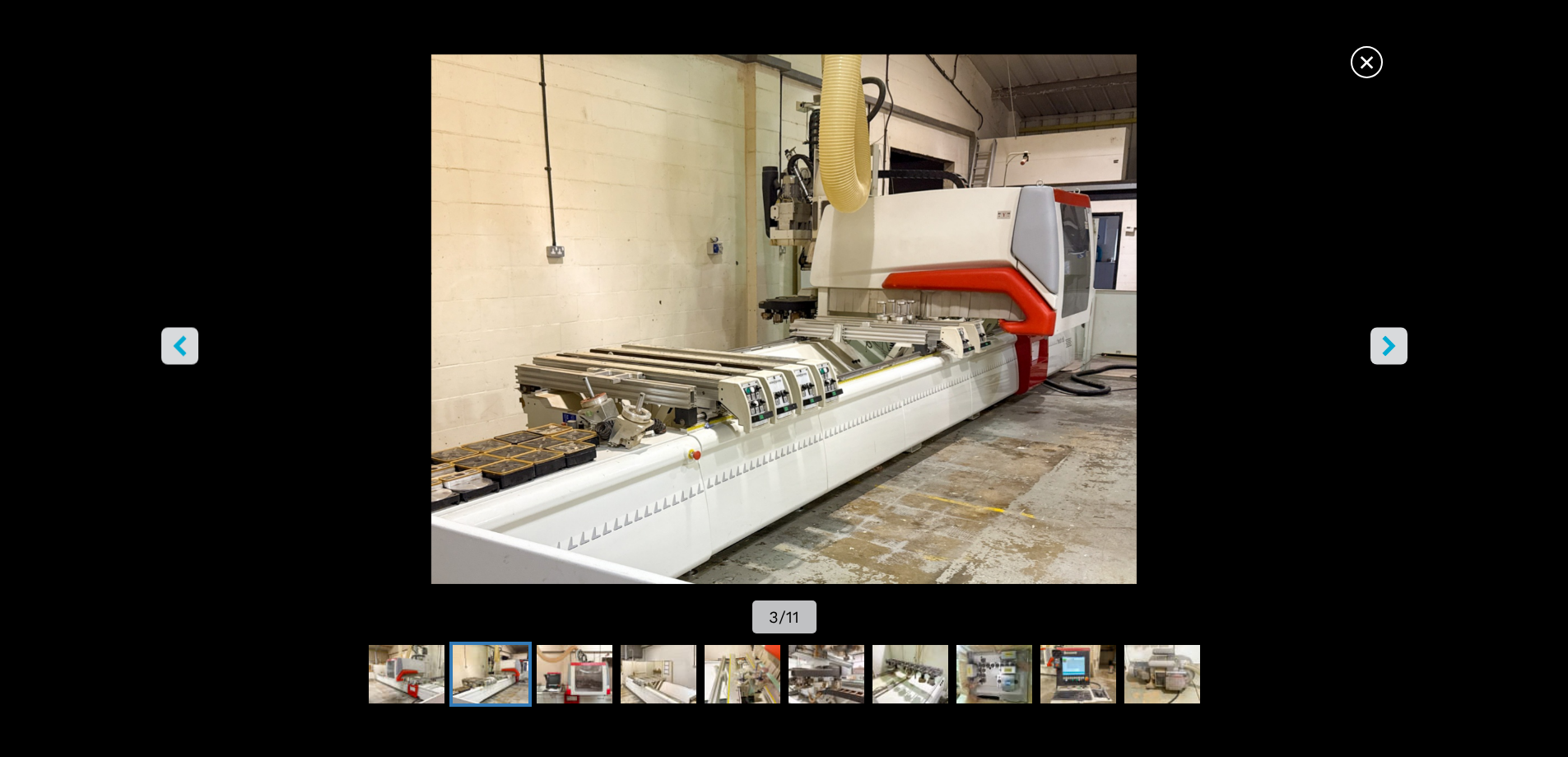
click at [1366, 372] on img "Go to Slide 3" at bounding box center [784, 319] width 1412 height 530
click at [1381, 347] on icon "right-button" at bounding box center [1388, 345] width 20 height 20
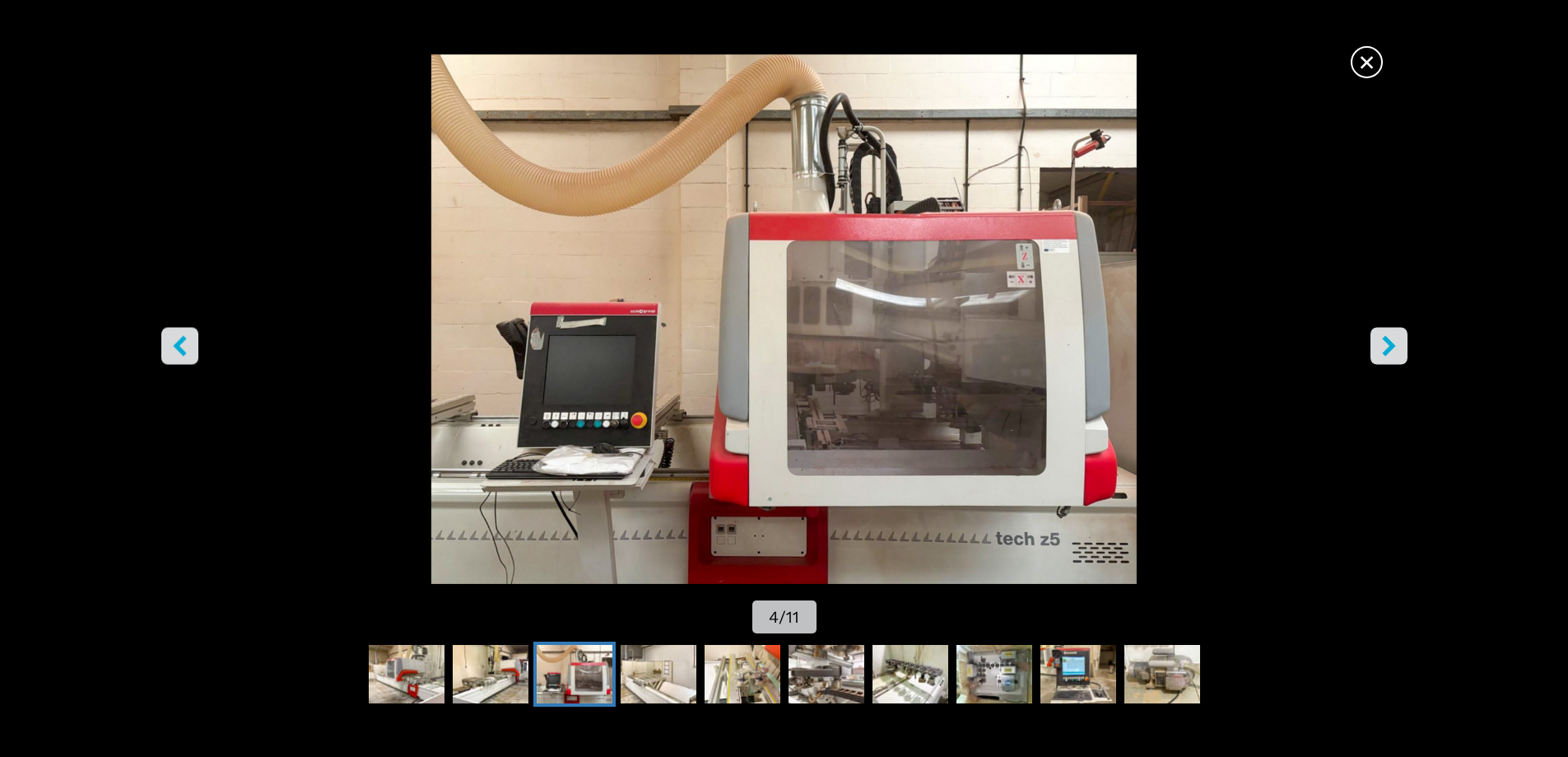
click at [1379, 347] on icon "right-button" at bounding box center [1388, 345] width 20 height 20
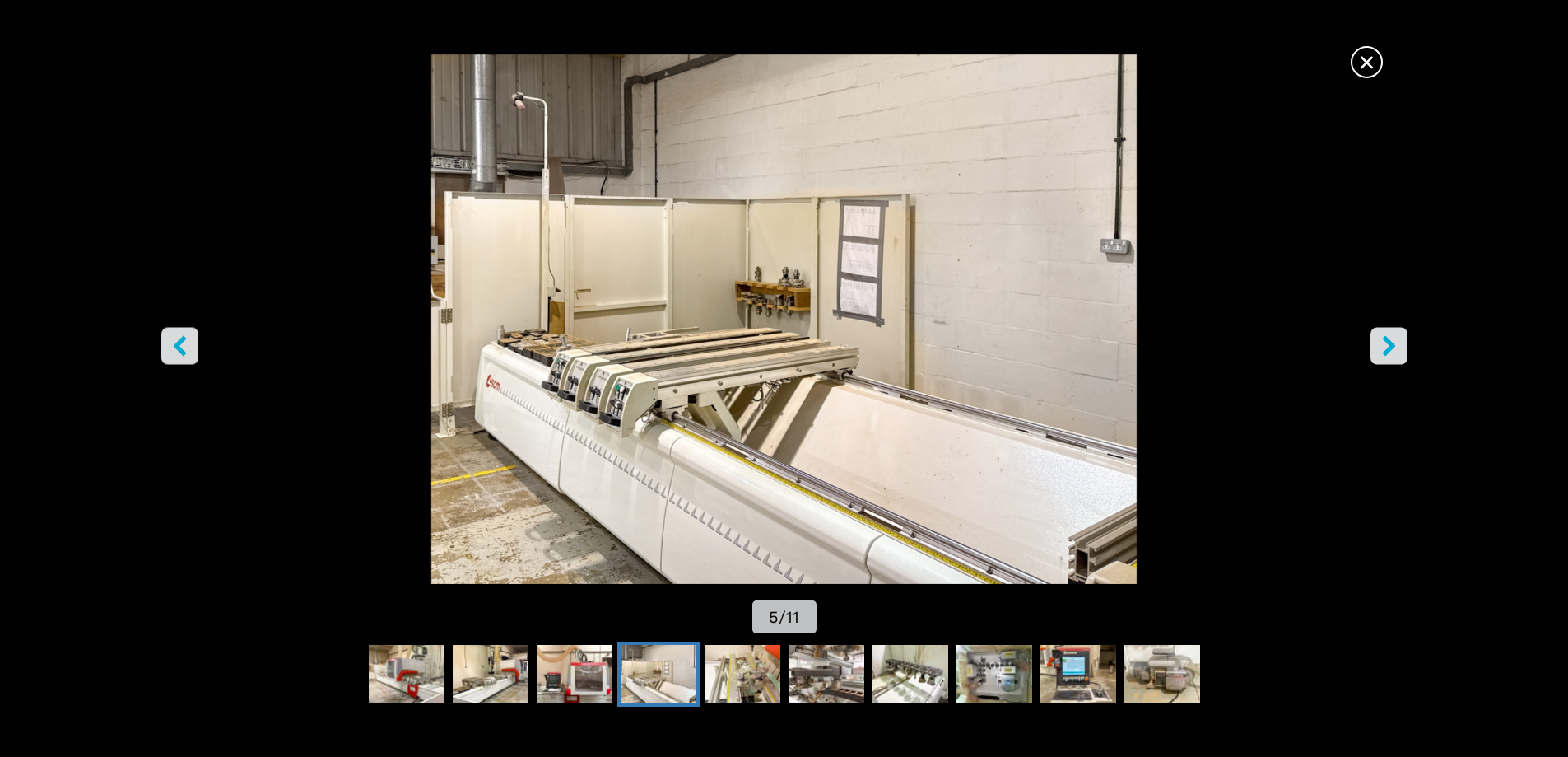
click at [182, 346] on icon "left-button" at bounding box center [179, 345] width 20 height 20
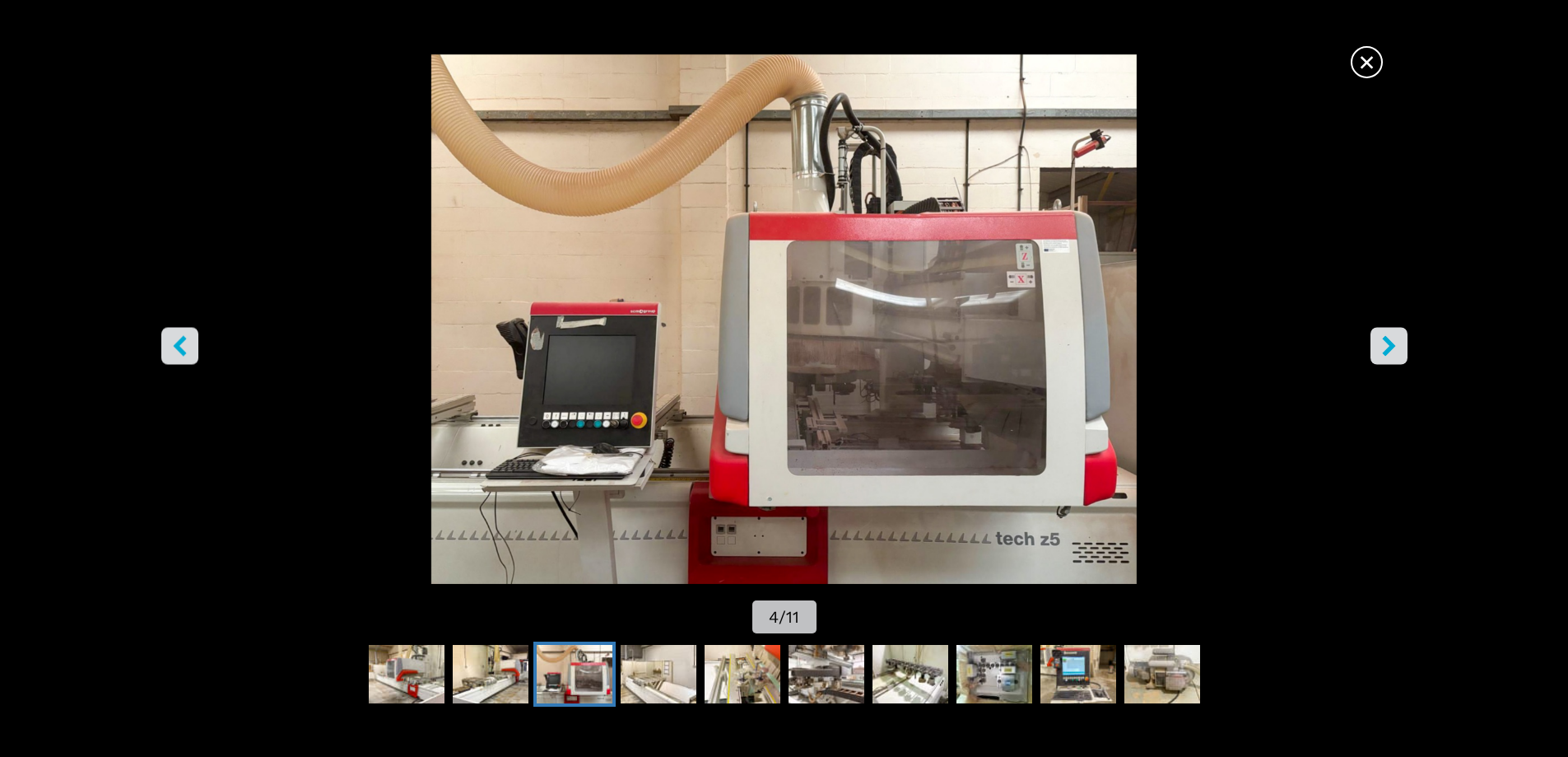
scroll to position [0, 0]
click at [1038, 279] on img "Go to Slide 4" at bounding box center [784, 319] width 1412 height 530
click at [1408, 349] on img "Go to Slide 4" at bounding box center [784, 319] width 1412 height 530
click at [1390, 346] on icon "right-button" at bounding box center [1389, 345] width 13 height 20
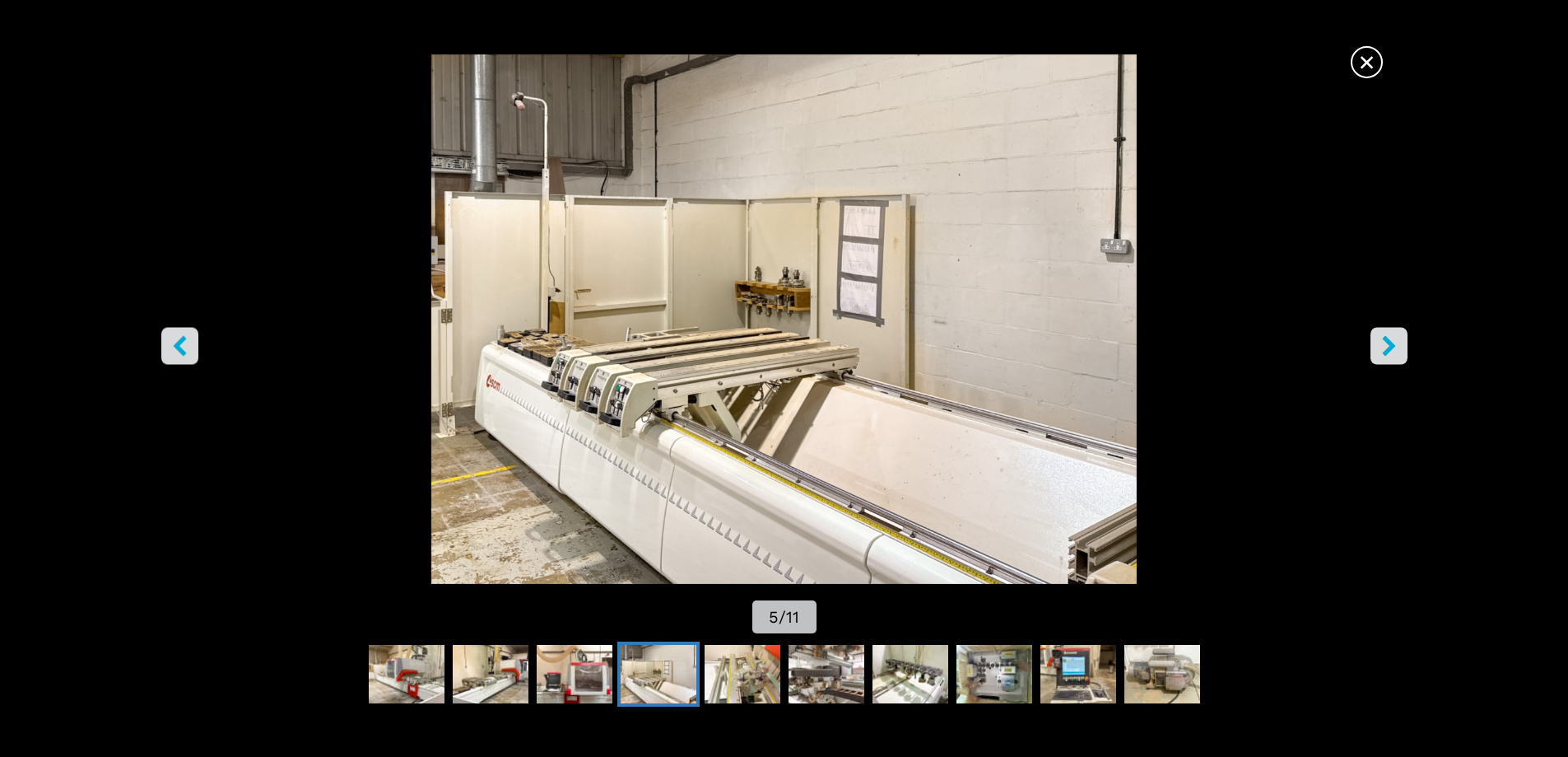
click at [1400, 343] on button "right-button" at bounding box center [1389, 345] width 37 height 37
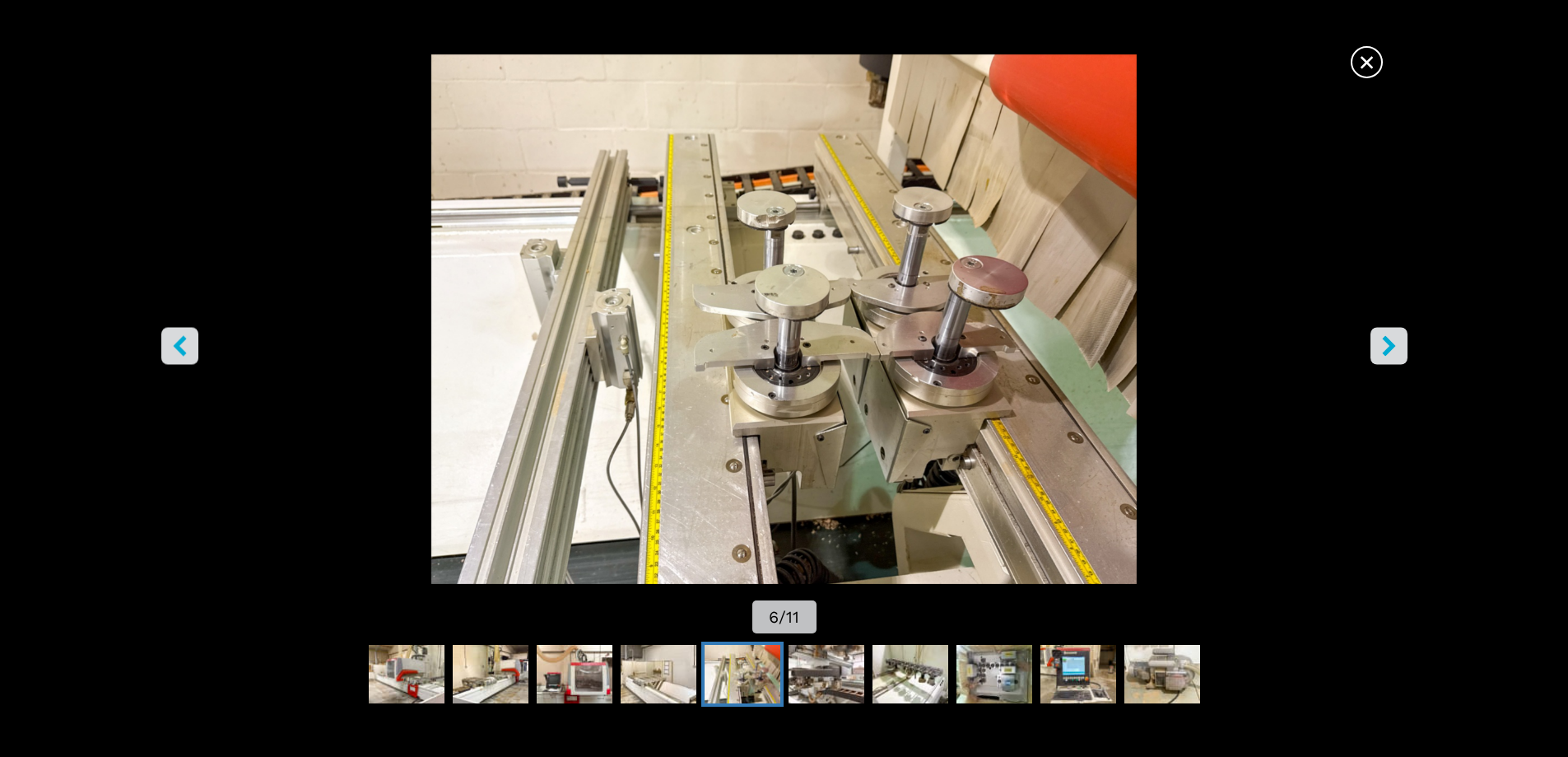
click at [1401, 344] on button "right-button" at bounding box center [1389, 345] width 37 height 37
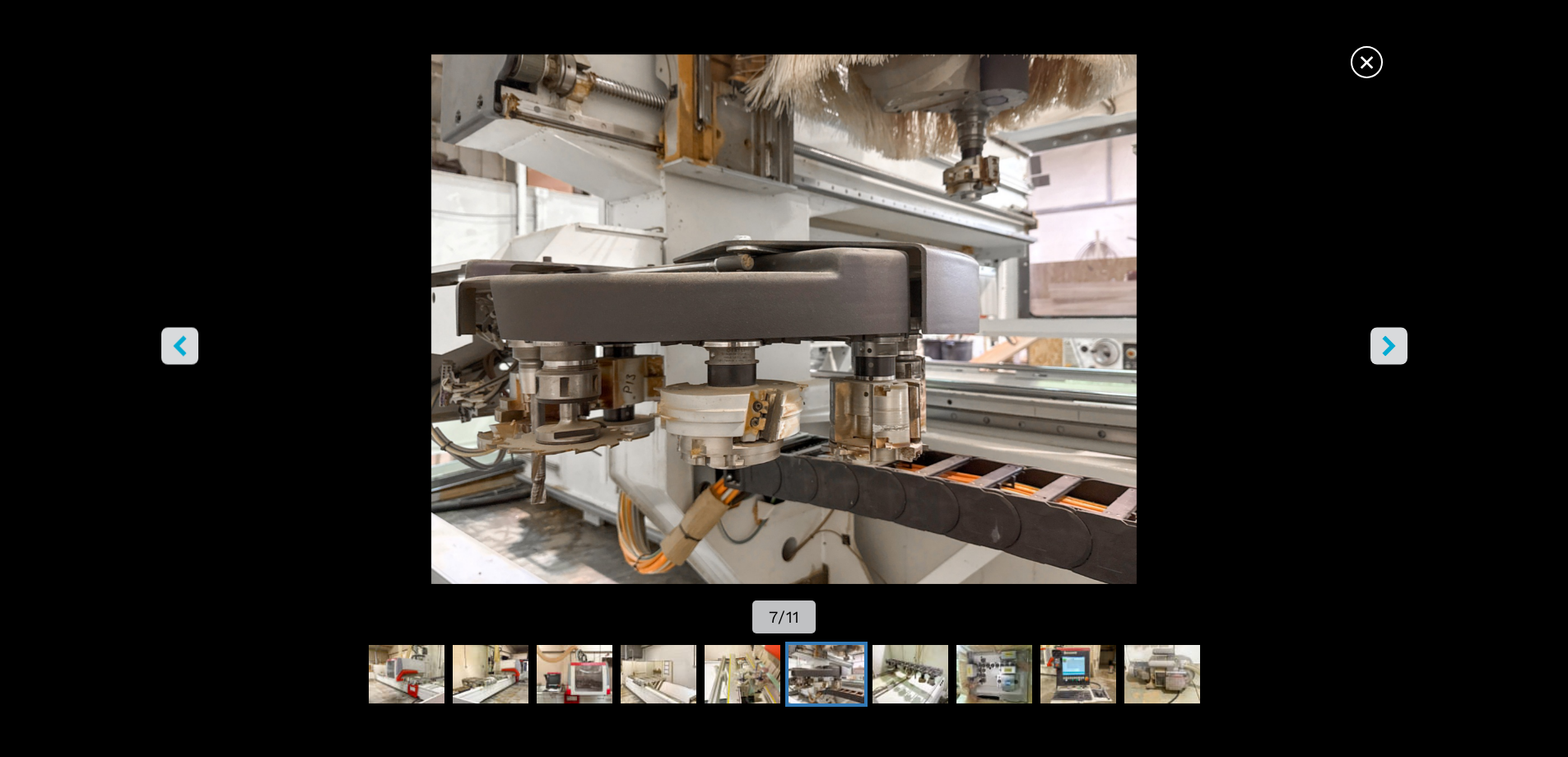
click at [1401, 344] on button "right-button" at bounding box center [1389, 345] width 37 height 37
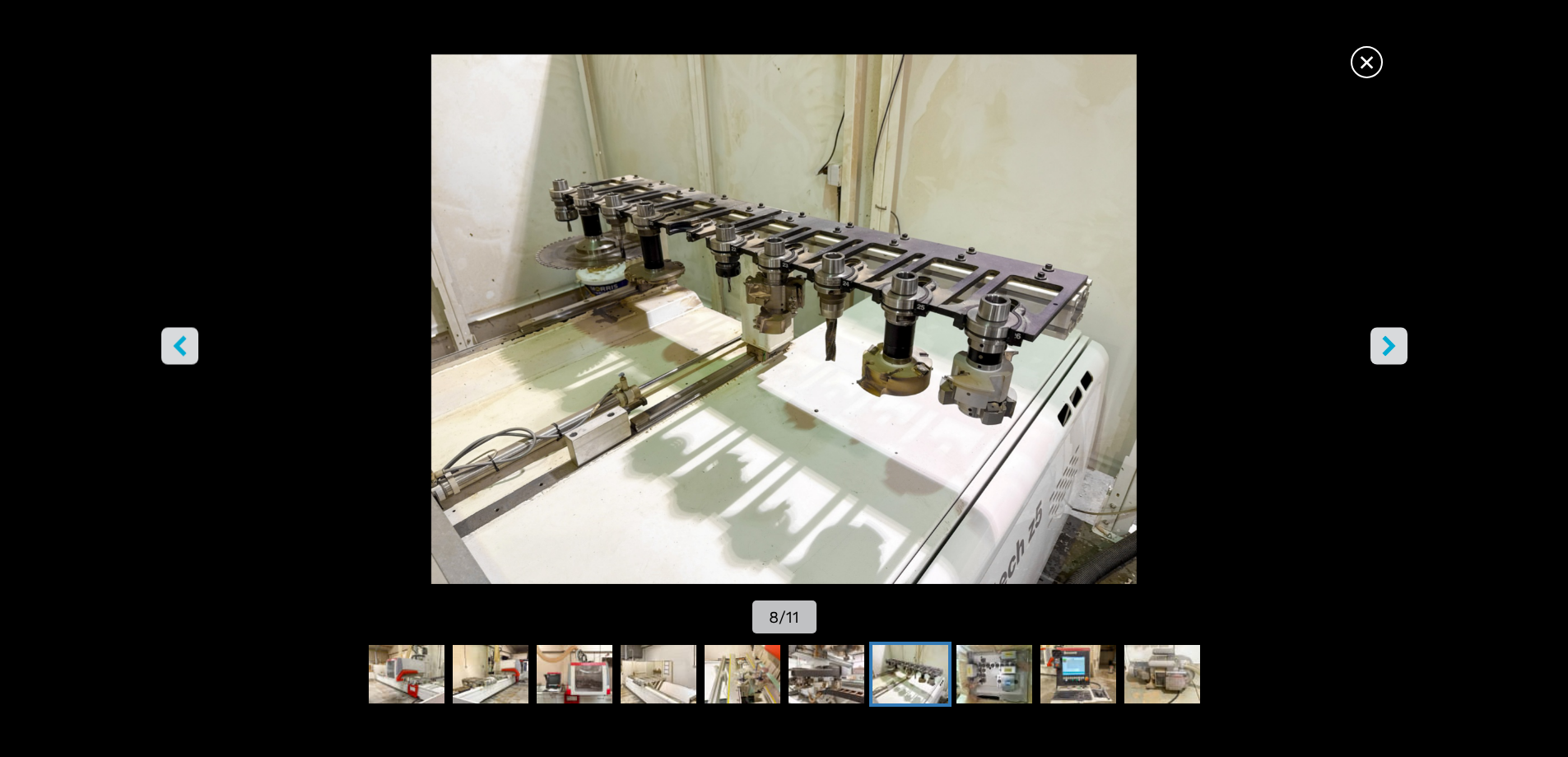
click at [1401, 344] on button "right-button" at bounding box center [1389, 345] width 37 height 37
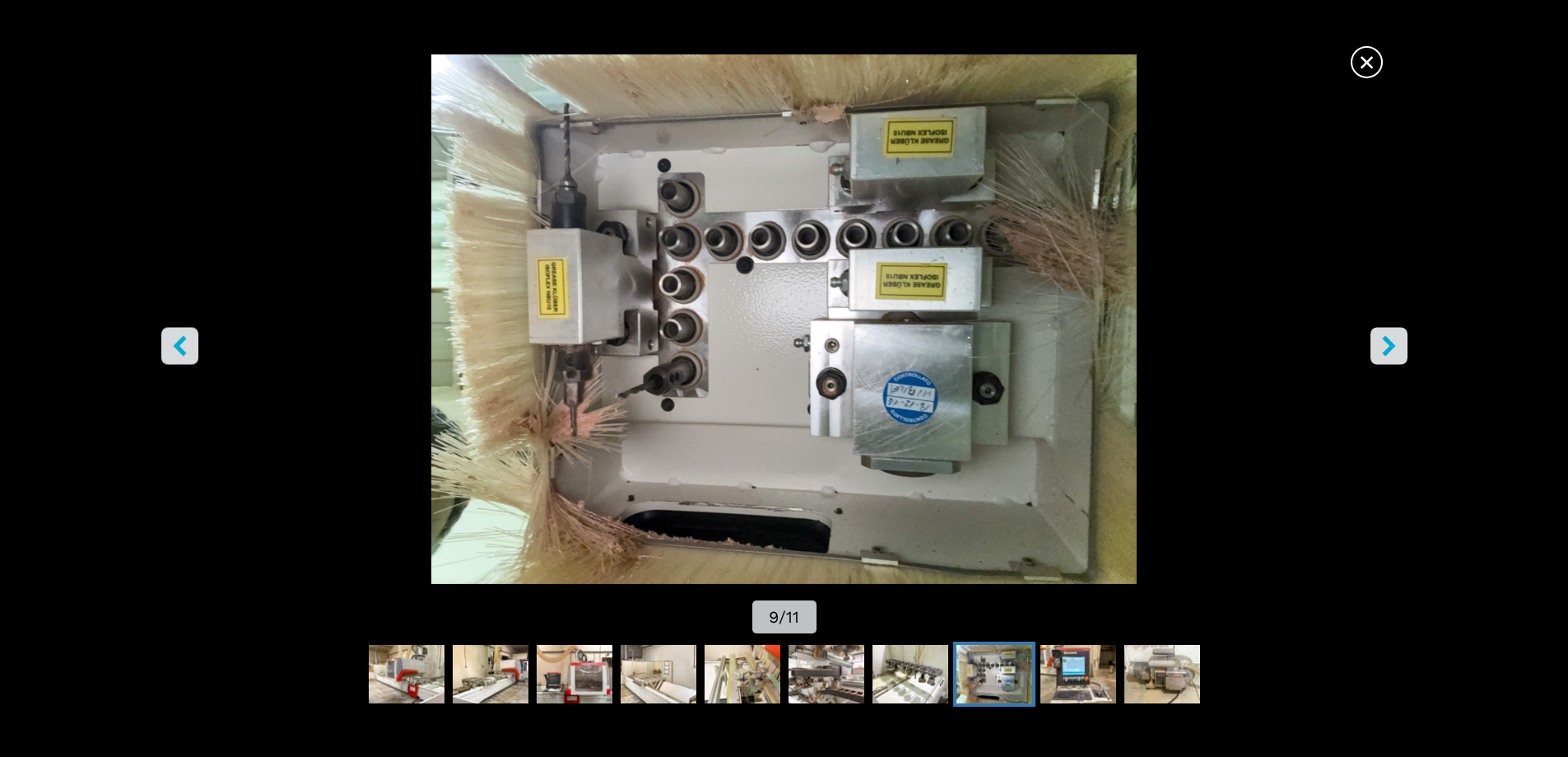
click at [1398, 339] on icon "right-button" at bounding box center [1388, 345] width 20 height 20
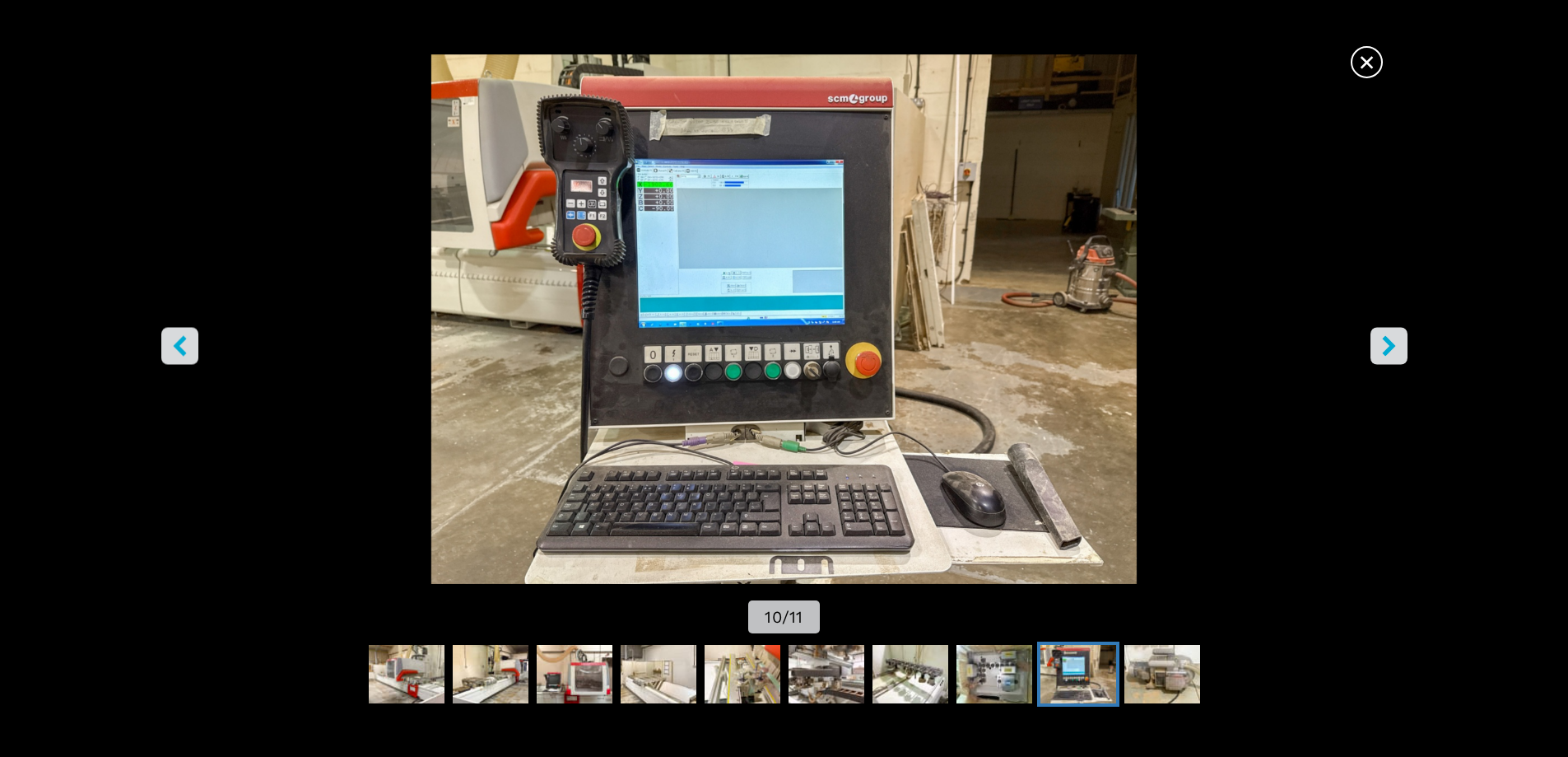
click at [1398, 339] on icon "right-button" at bounding box center [1388, 345] width 20 height 20
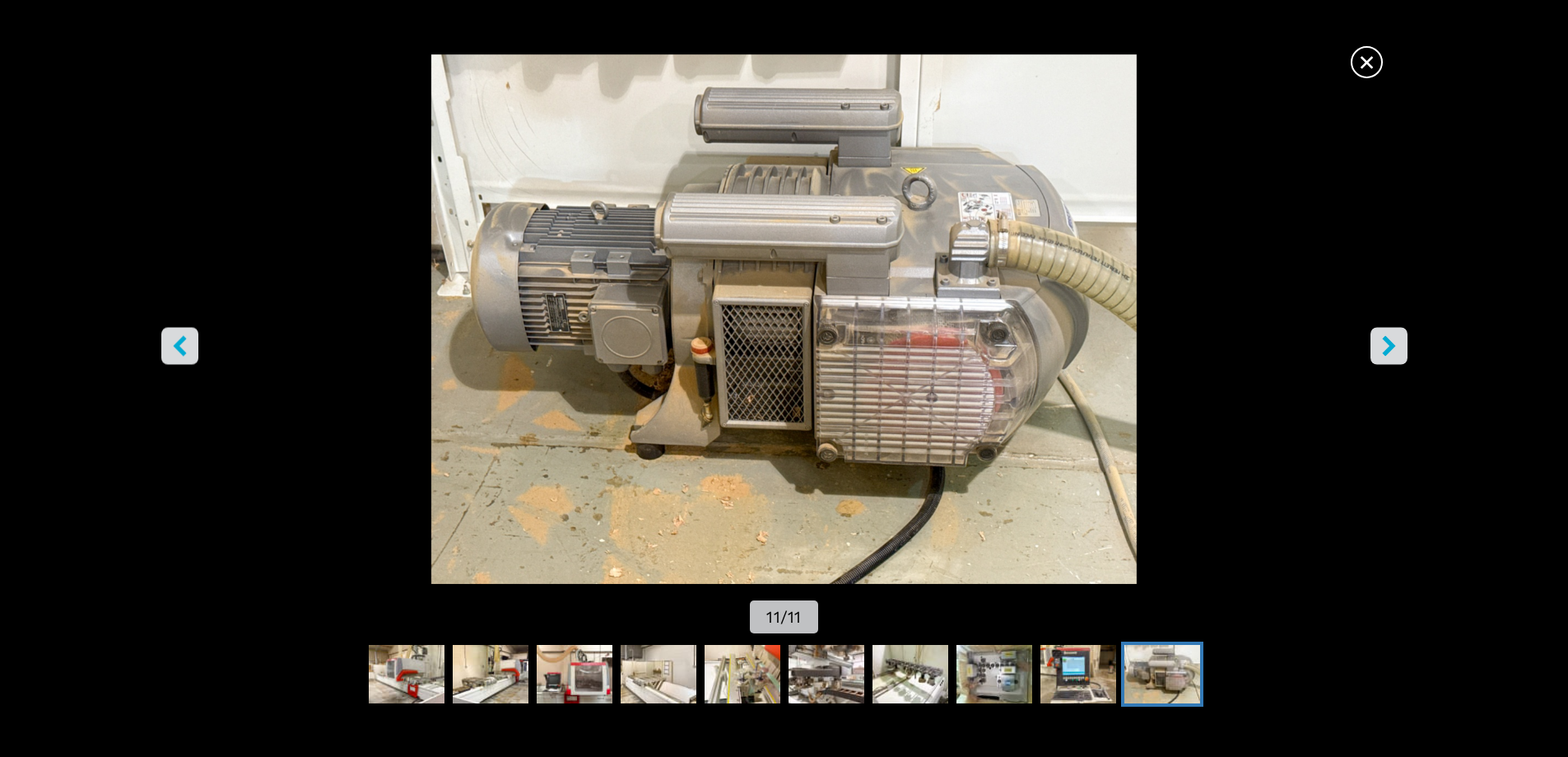
click at [1398, 339] on icon "right-button" at bounding box center [1388, 345] width 20 height 20
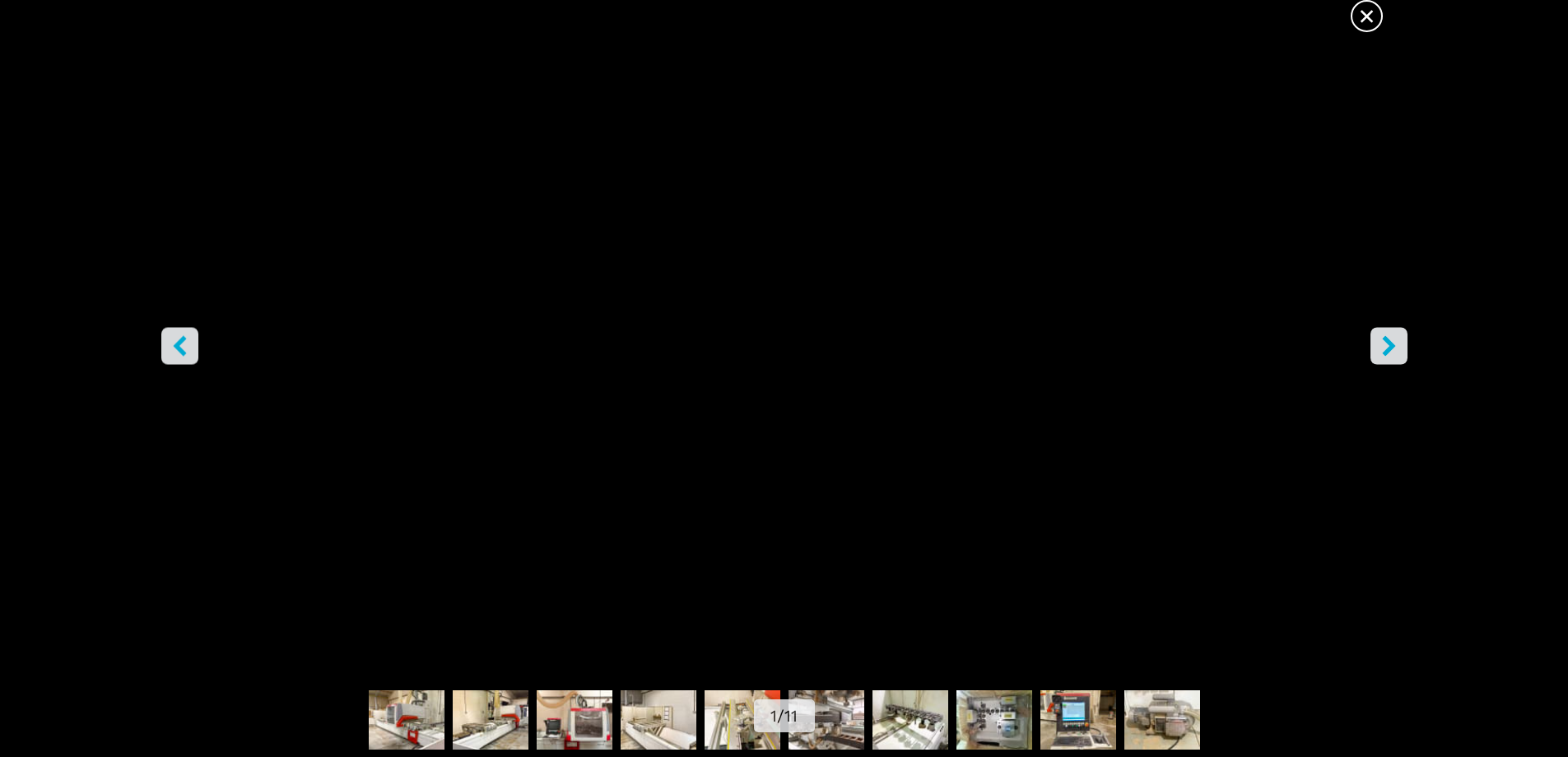
click at [1398, 339] on icon "right-button" at bounding box center [1388, 345] width 20 height 20
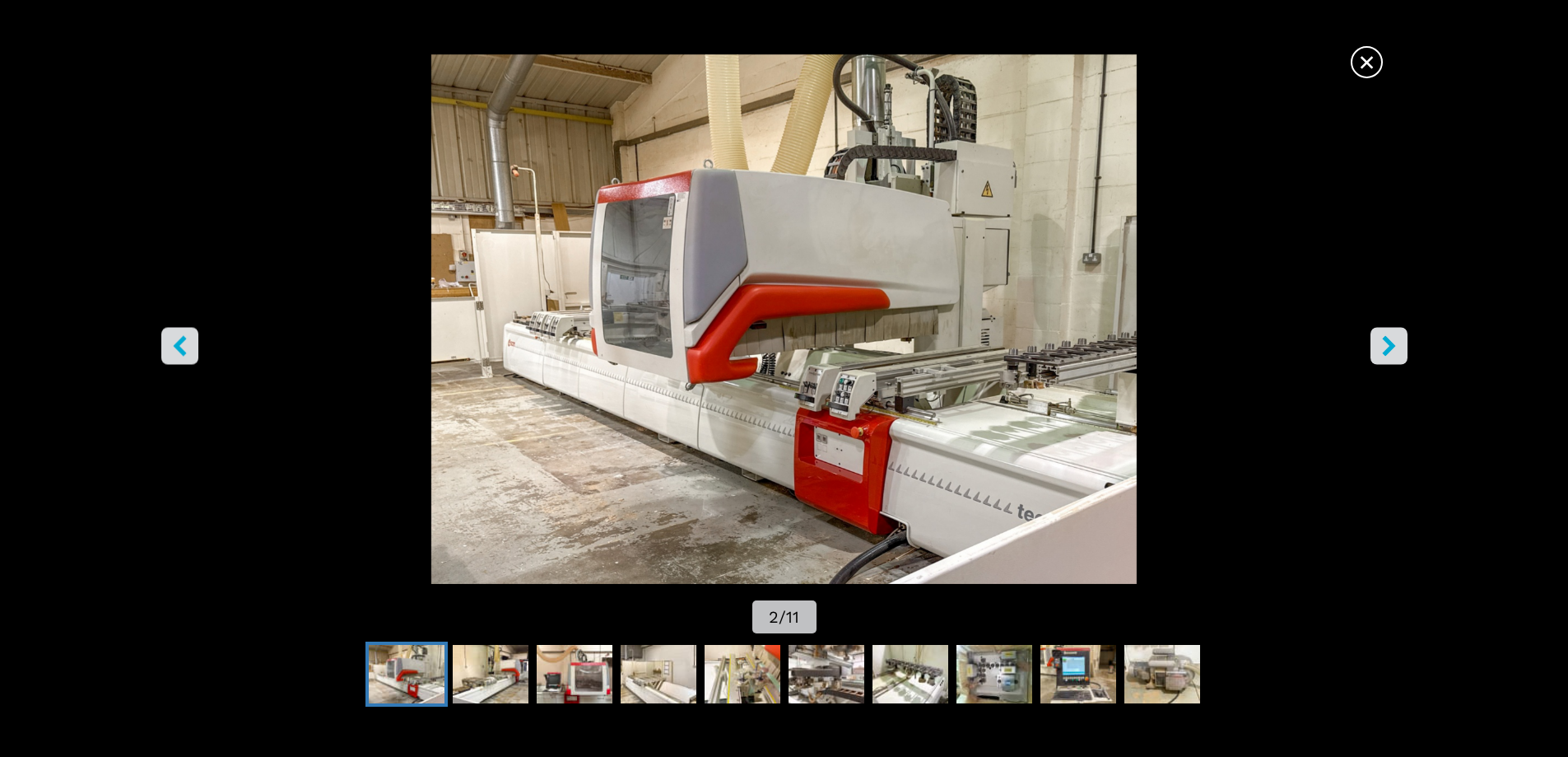
click at [1361, 55] on span "×" at bounding box center [1367, 58] width 29 height 29
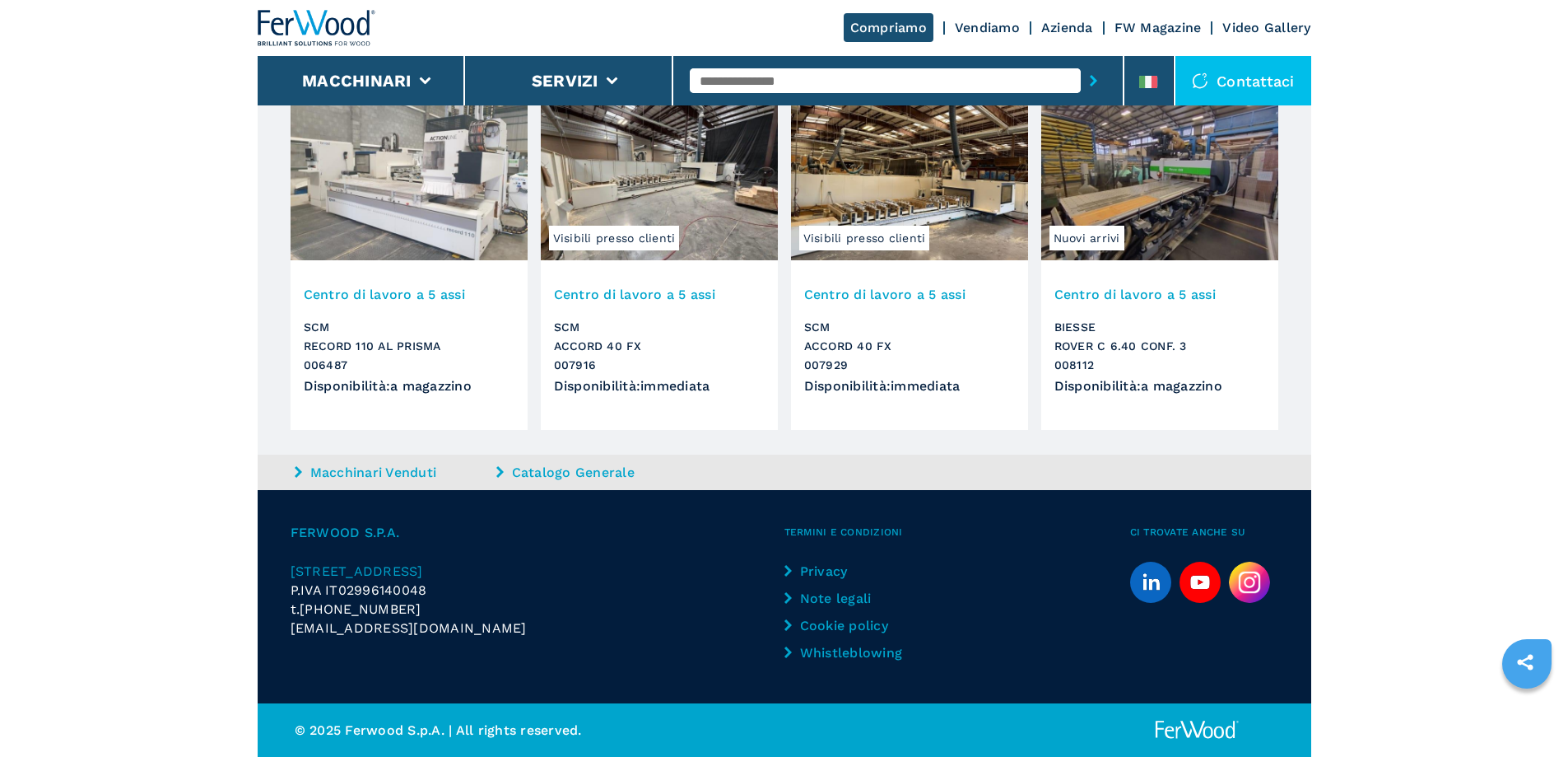
scroll to position [3089, 0]
